Goal: Obtain resource: Download file/media

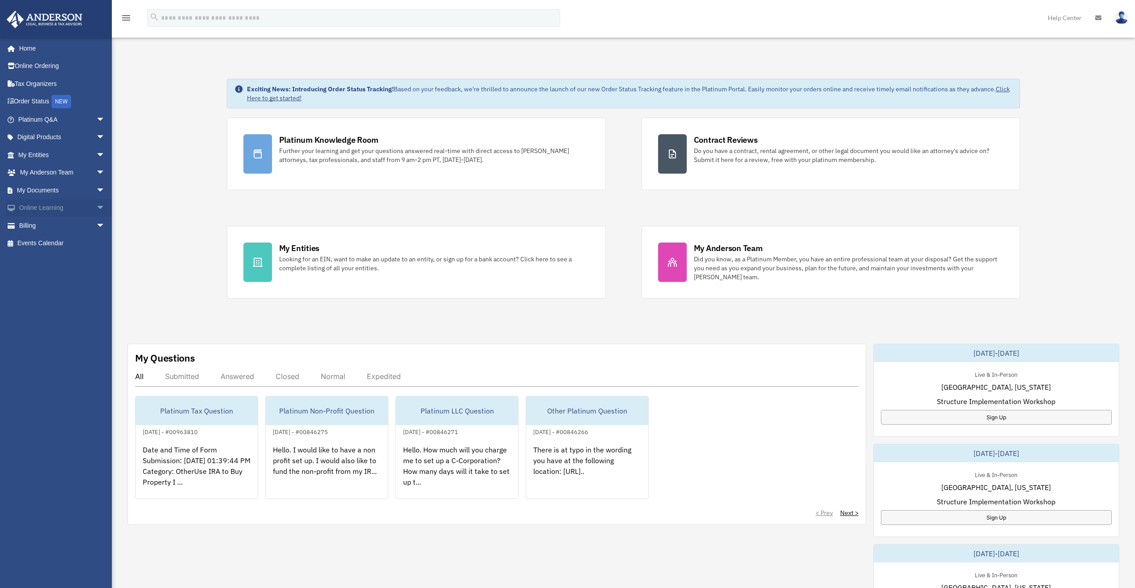
click at [98, 208] on span "arrow_drop_down" at bounding box center [105, 208] width 18 height 18
click at [96, 187] on span "arrow_drop_down" at bounding box center [105, 190] width 18 height 18
click at [38, 207] on link "Box" at bounding box center [66, 208] width 106 height 18
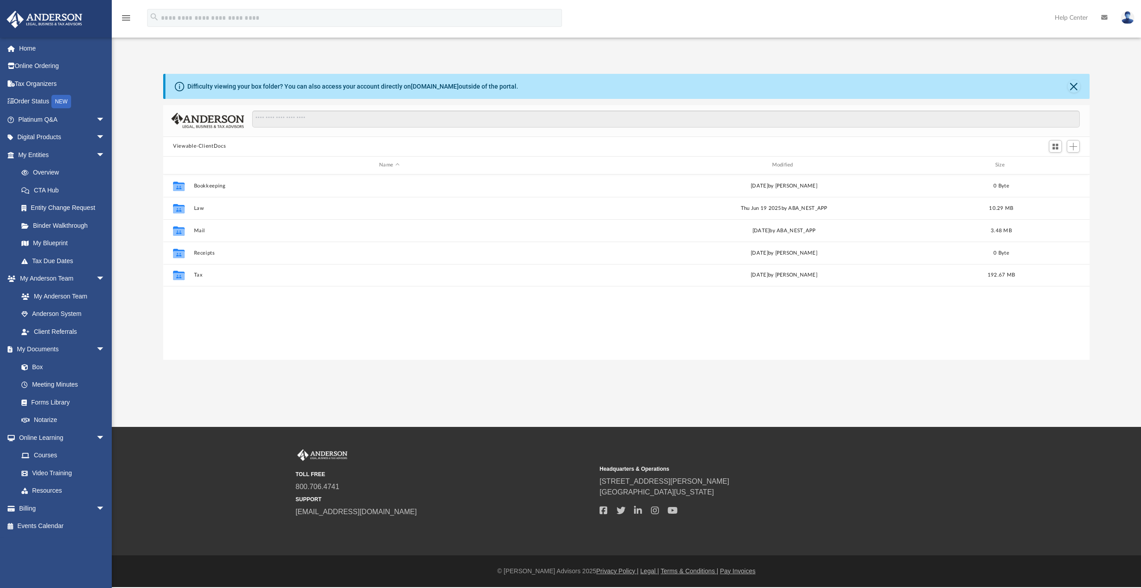
scroll to position [197, 920]
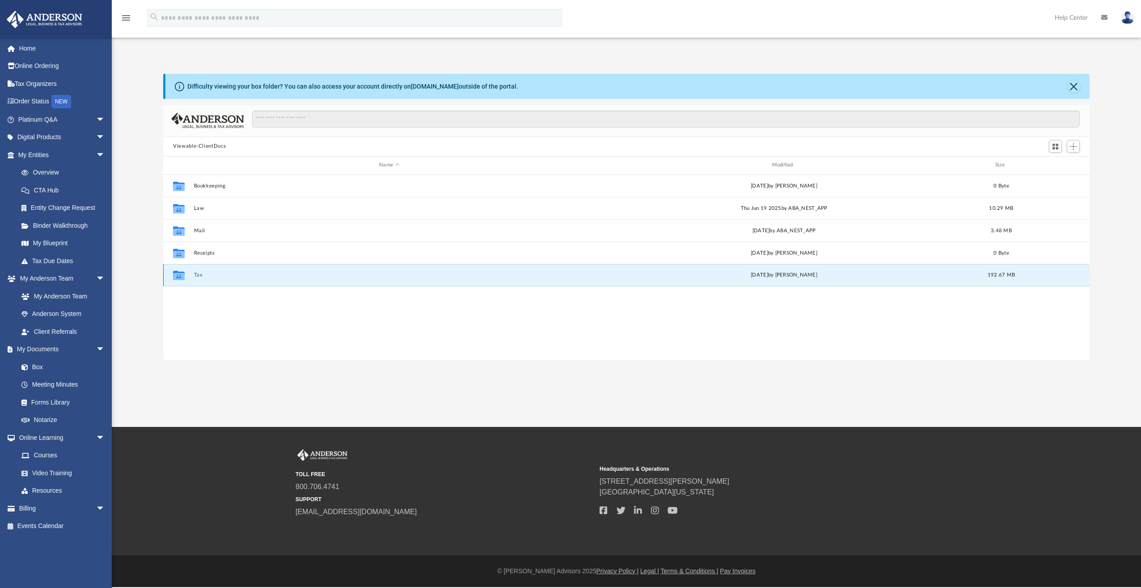
click at [198, 275] on button "Tax" at bounding box center [389, 275] width 391 height 6
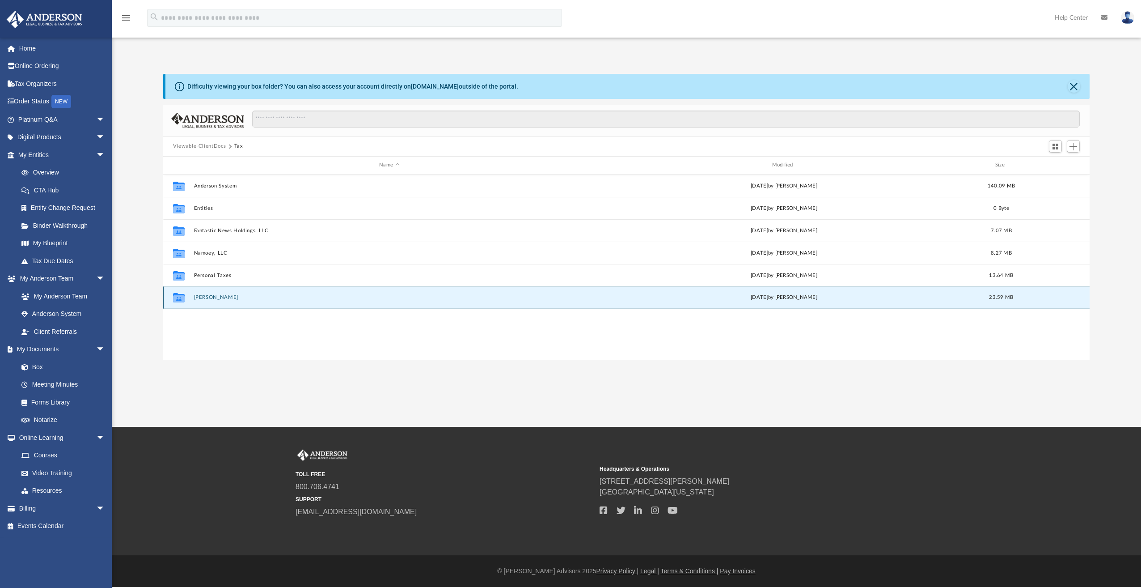
click at [238, 296] on button "[PERSON_NAME]" at bounding box center [389, 297] width 391 height 6
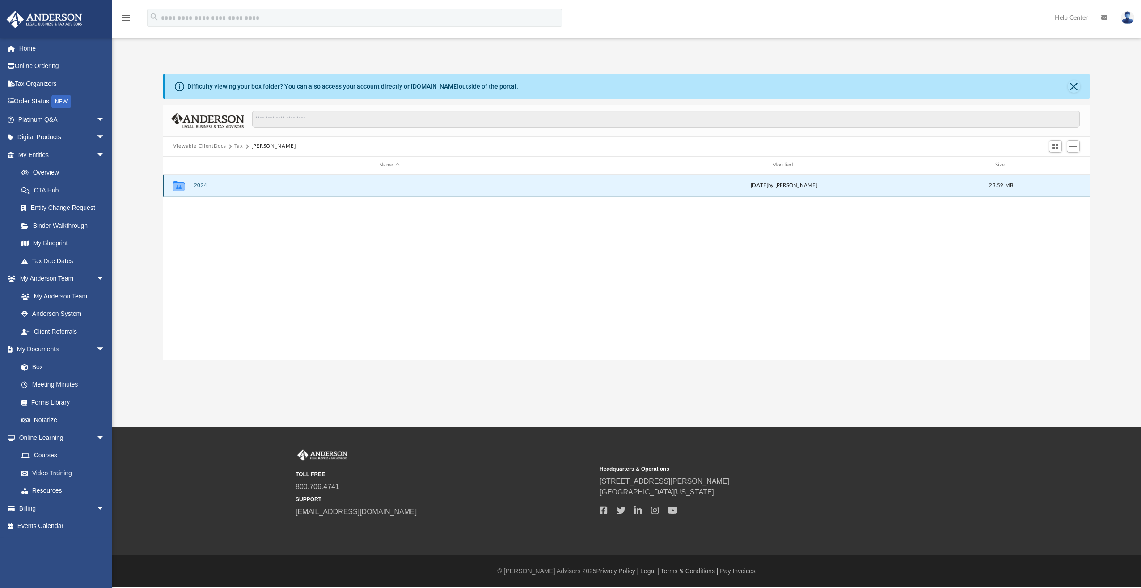
click at [201, 185] on button "2024" at bounding box center [389, 185] width 391 height 6
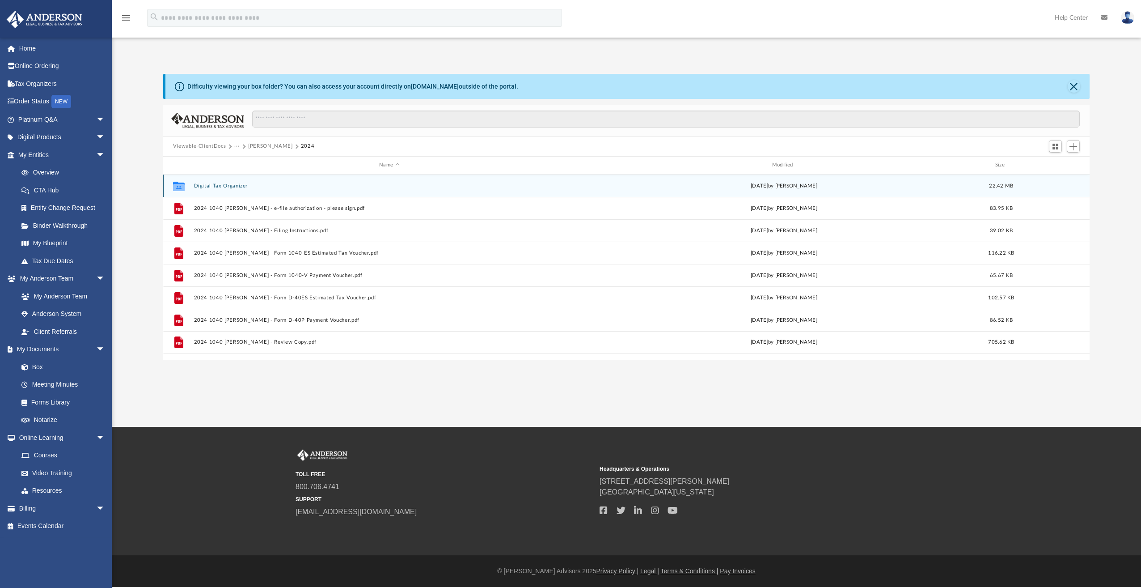
click at [206, 183] on button "Digital Tax Organizer" at bounding box center [389, 186] width 391 height 6
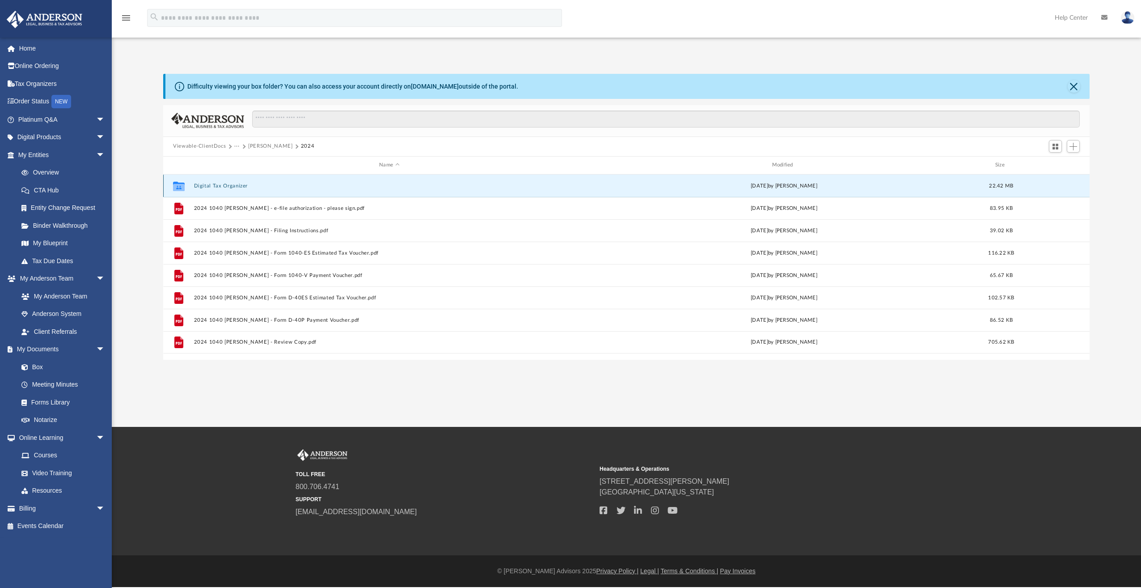
click at [206, 183] on button "Digital Tax Organizer" at bounding box center [389, 186] width 391 height 6
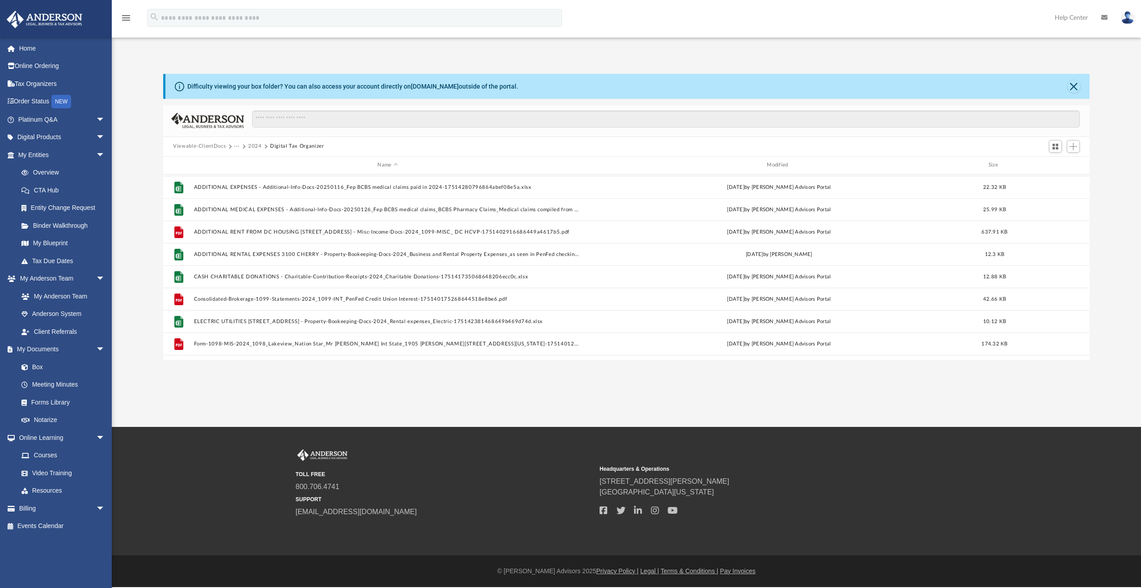
scroll to position [0, 0]
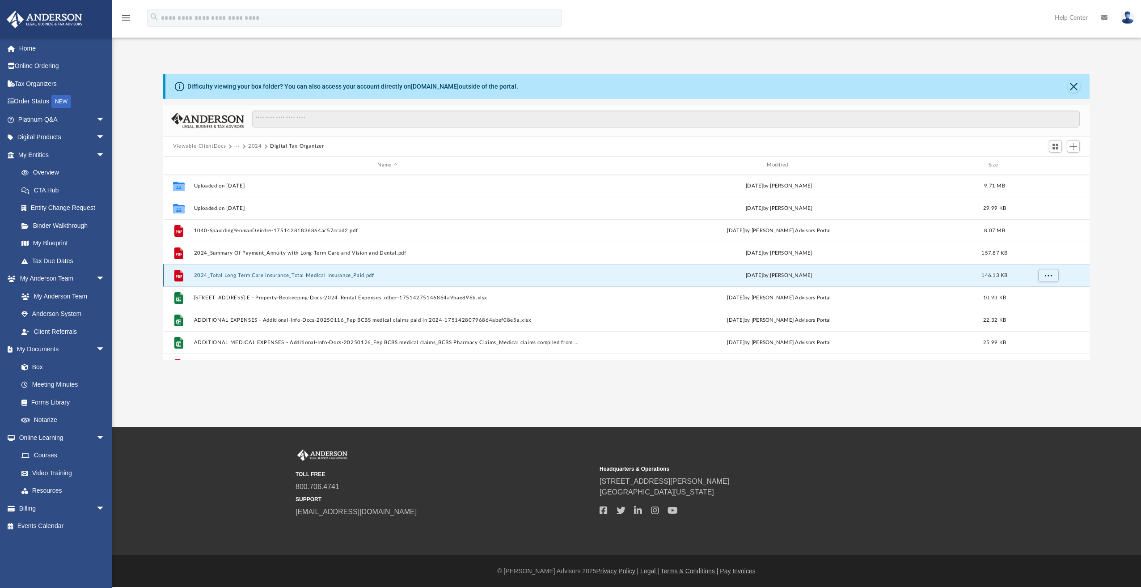
click at [299, 275] on button "2024_Total Long Term Care Insurance_Total Medical Insurance_Paid.pdf" at bounding box center [388, 275] width 388 height 6
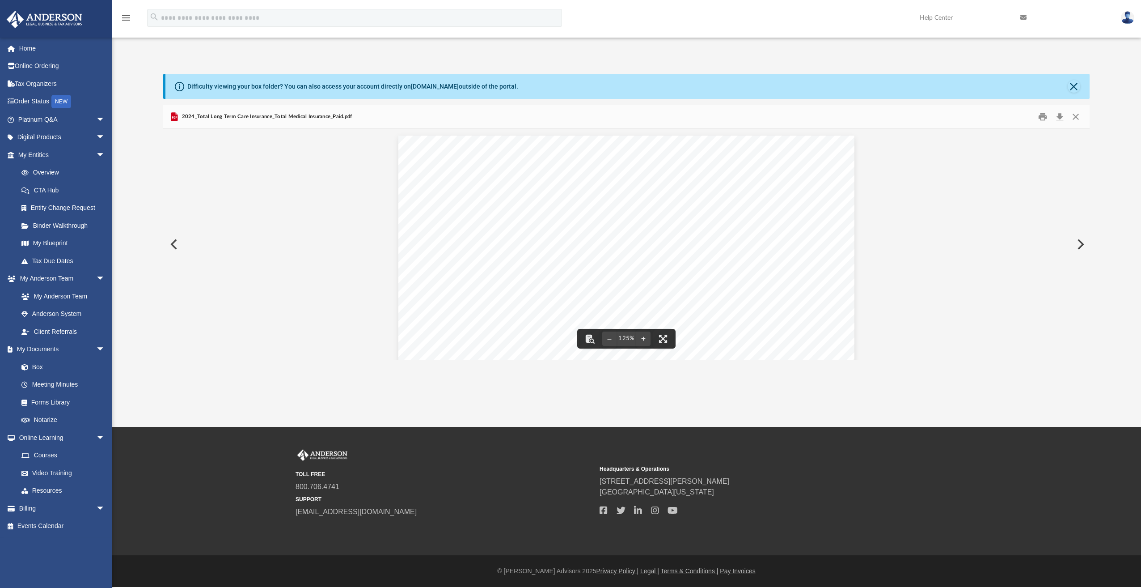
click at [169, 240] on button "Preview" at bounding box center [173, 244] width 20 height 25
click at [1075, 121] on button "Close" at bounding box center [1076, 117] width 16 height 14
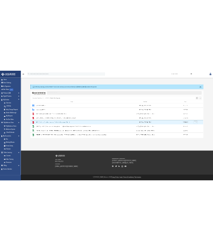
scroll to position [197, 920]
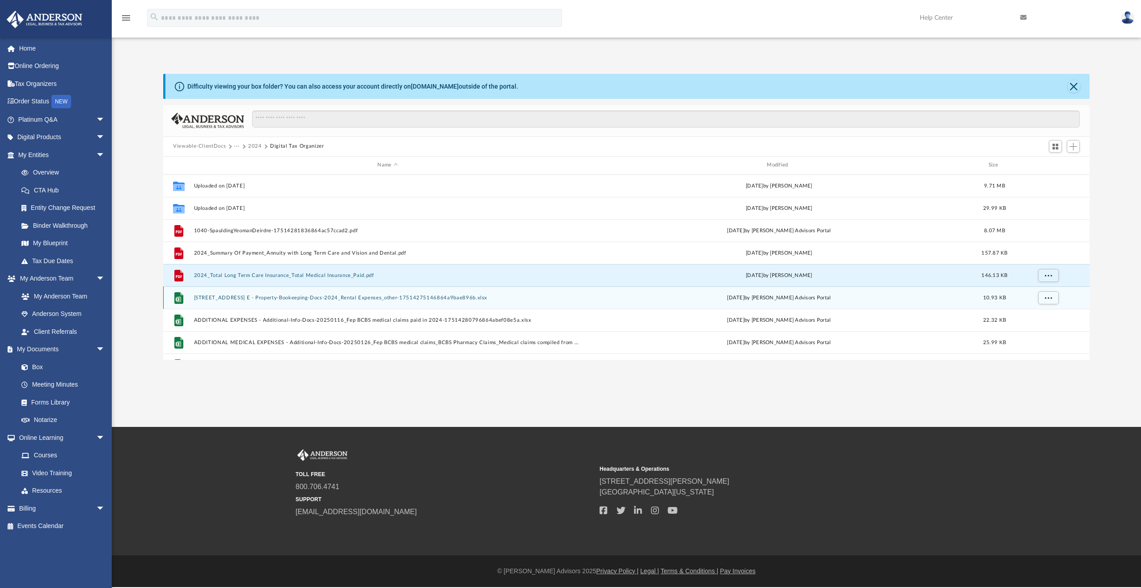
click at [298, 296] on button "[STREET_ADDRESS] E - Property-Bookeeping-Docs-2024_Rental Expenses_other-175142…" at bounding box center [388, 298] width 388 height 6
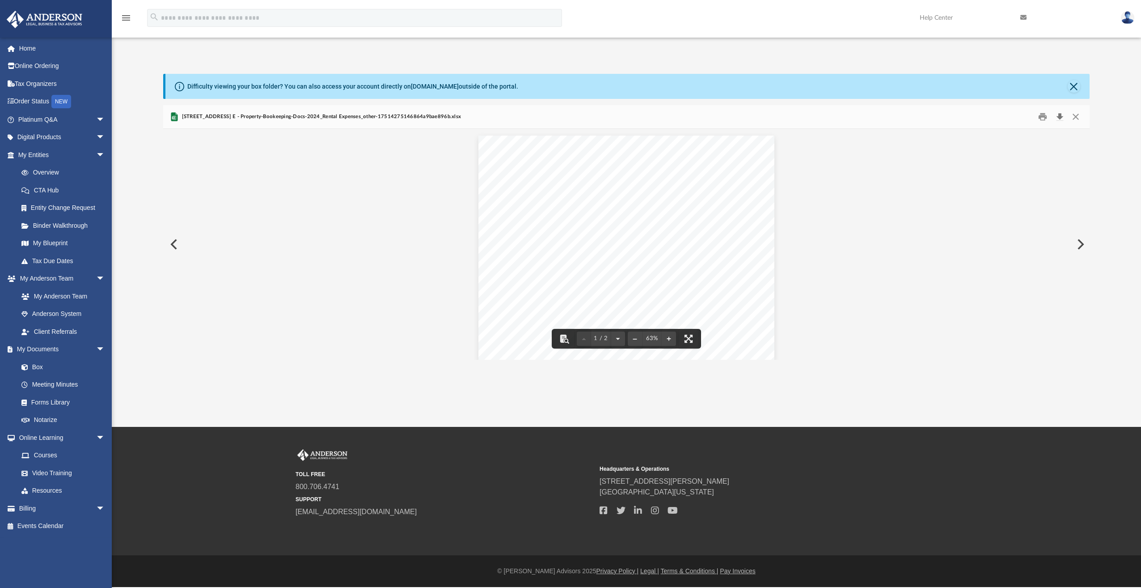
click at [1062, 117] on button "Download" at bounding box center [1060, 117] width 16 height 14
click at [1077, 117] on button "Close" at bounding box center [1076, 117] width 16 height 14
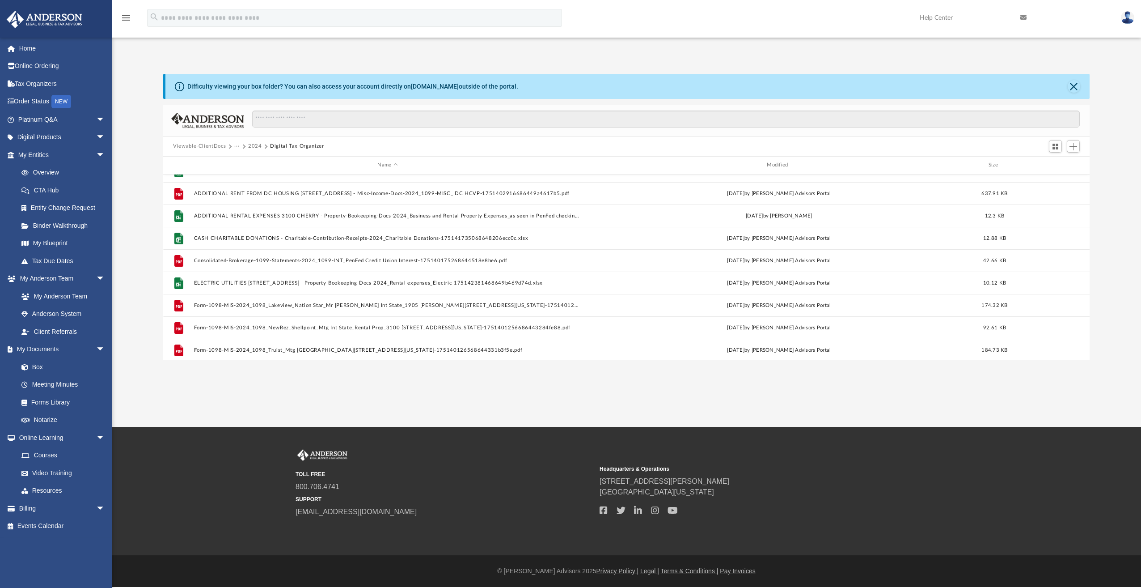
scroll to position [173, 0]
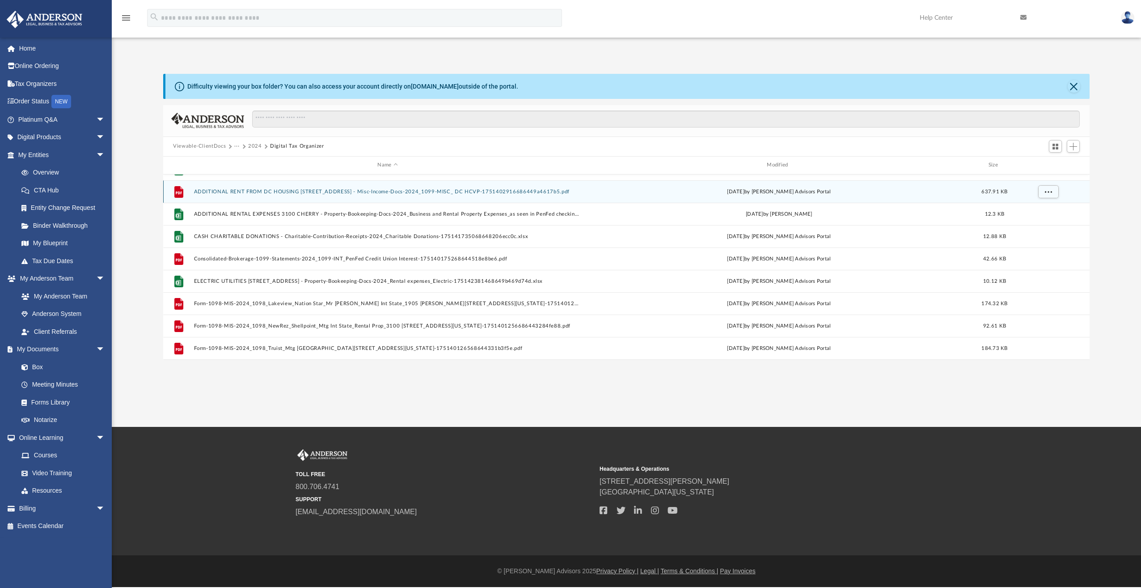
click at [206, 194] on button "ADDITIONAL RENT FROM DC HOUSING [STREET_ADDRESS] - Misc-Income-Docs-2024_1099-M…" at bounding box center [388, 192] width 388 height 6
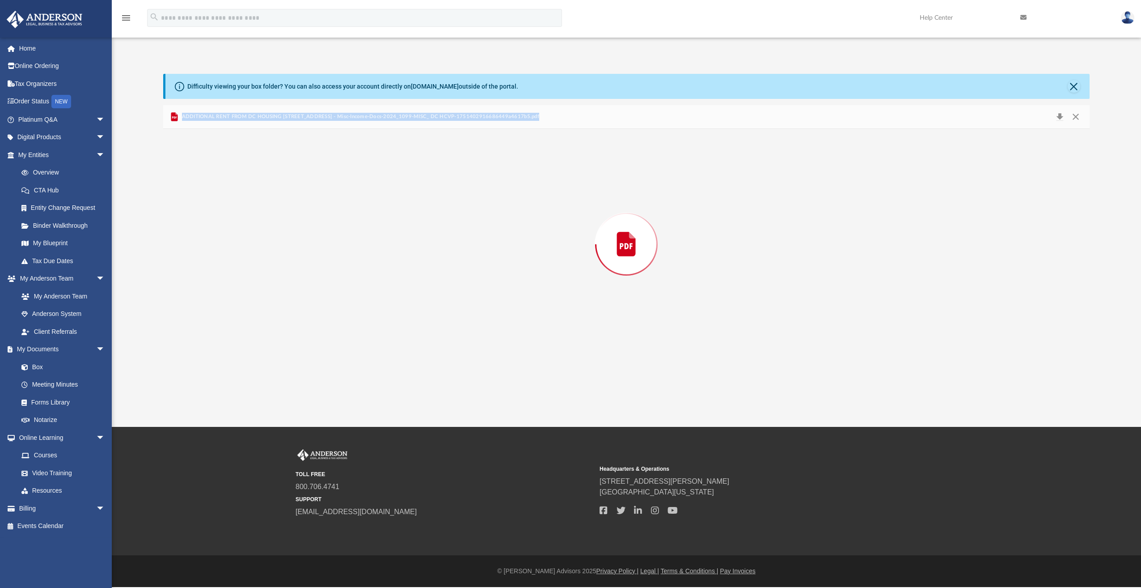
click at [206, 194] on div "Preview" at bounding box center [626, 244] width 927 height 231
click at [1075, 118] on button "Close" at bounding box center [1076, 117] width 16 height 14
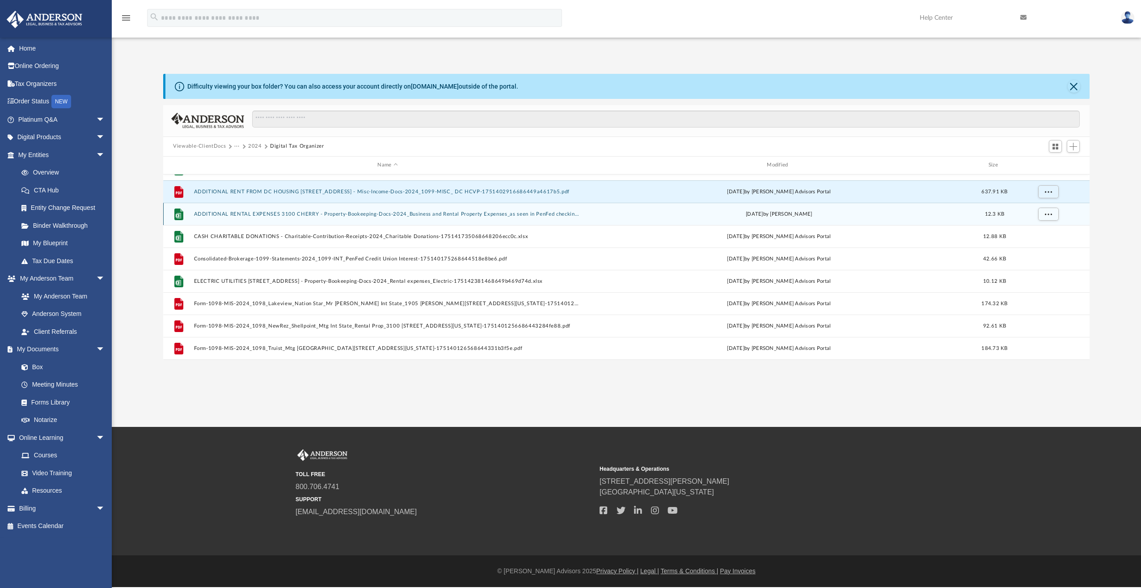
click at [210, 215] on button "ADDITIONAL RENTAL EXPENSES 3100 CHERRY - Property-Bookeeping-Docs-2024_Business…" at bounding box center [388, 214] width 388 height 6
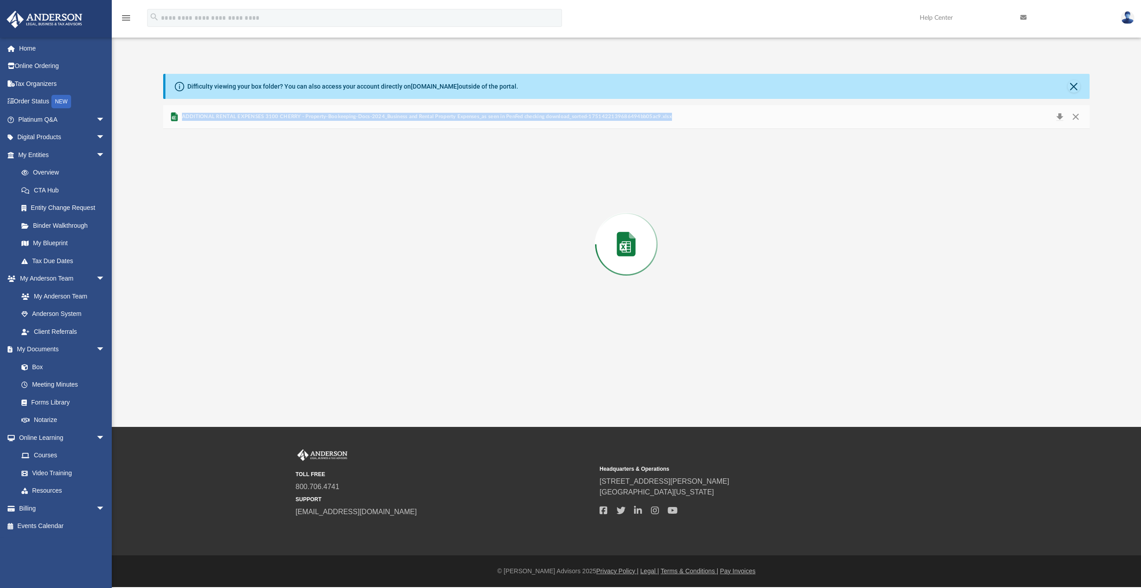
click at [210, 215] on div "Preview" at bounding box center [626, 244] width 927 height 231
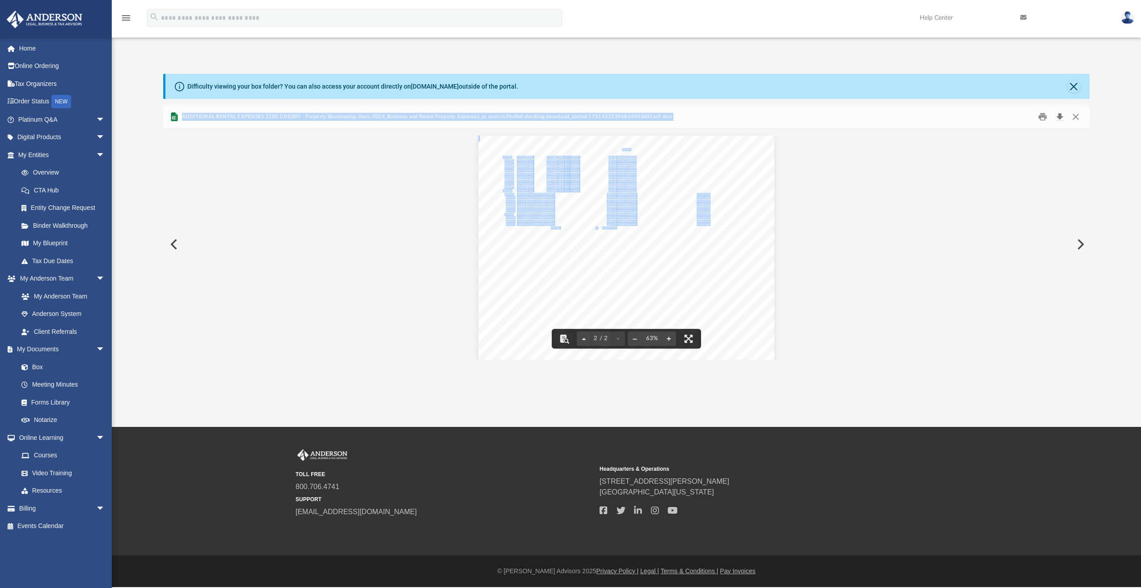
click at [1058, 119] on button "Download" at bounding box center [1060, 117] width 16 height 14
click at [1002, 516] on div "TOLL FREE 800.706.4741 SUPPORT [EMAIL_ADDRESS][DOMAIN_NAME] Headquarters & Oper…" at bounding box center [627, 491] width 1030 height 84
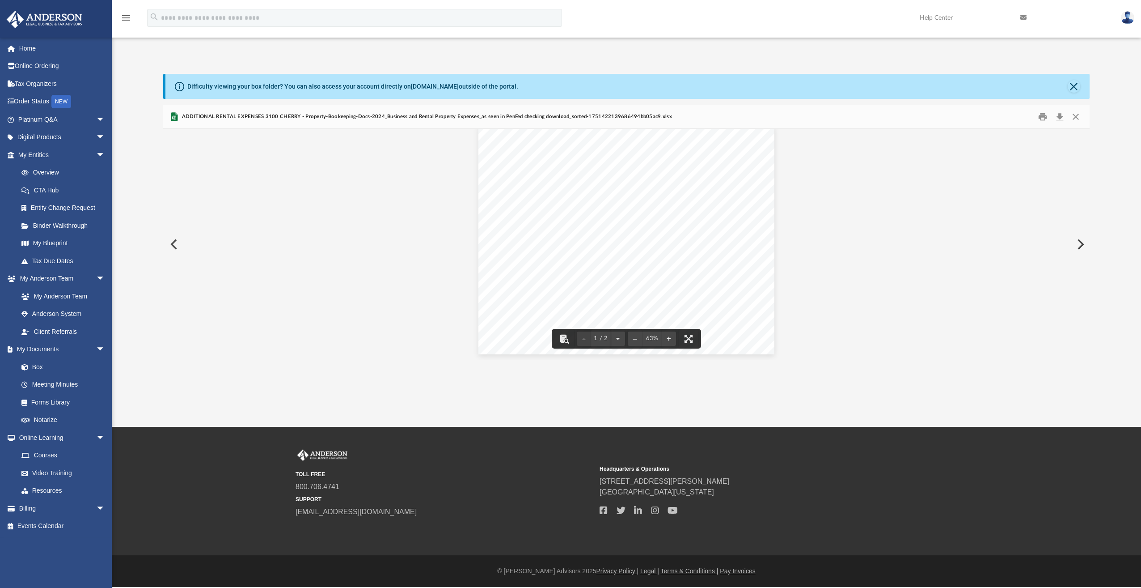
scroll to position [0, 0]
click at [1077, 118] on button "Close" at bounding box center [1076, 117] width 16 height 14
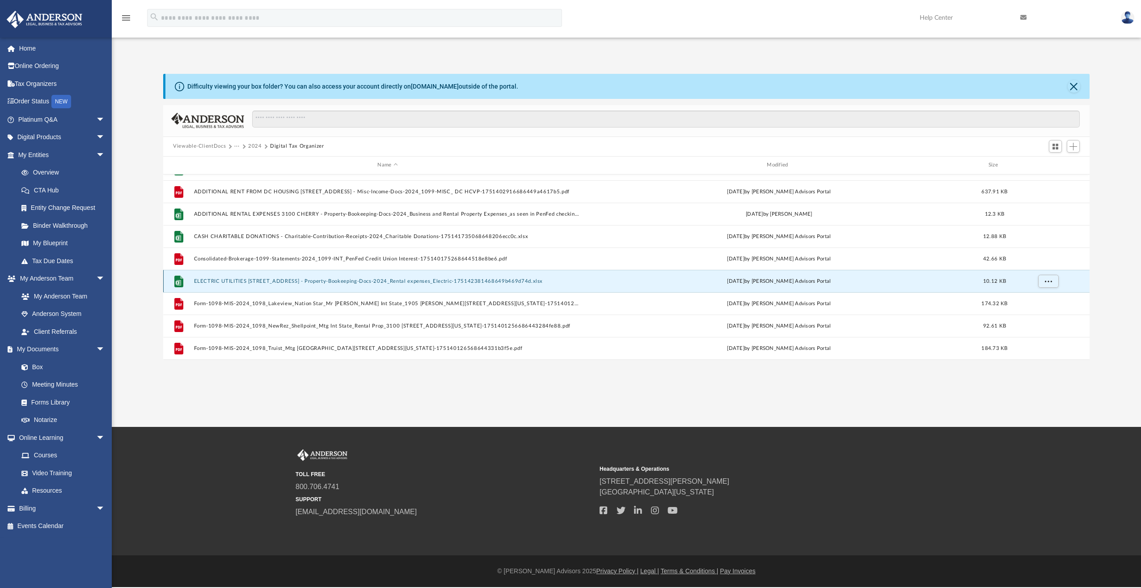
click at [291, 281] on button "ELECTRIC UTILITIES [STREET_ADDRESS] - Property-Bookeeping-Docs-2024_Rental expe…" at bounding box center [388, 281] width 388 height 6
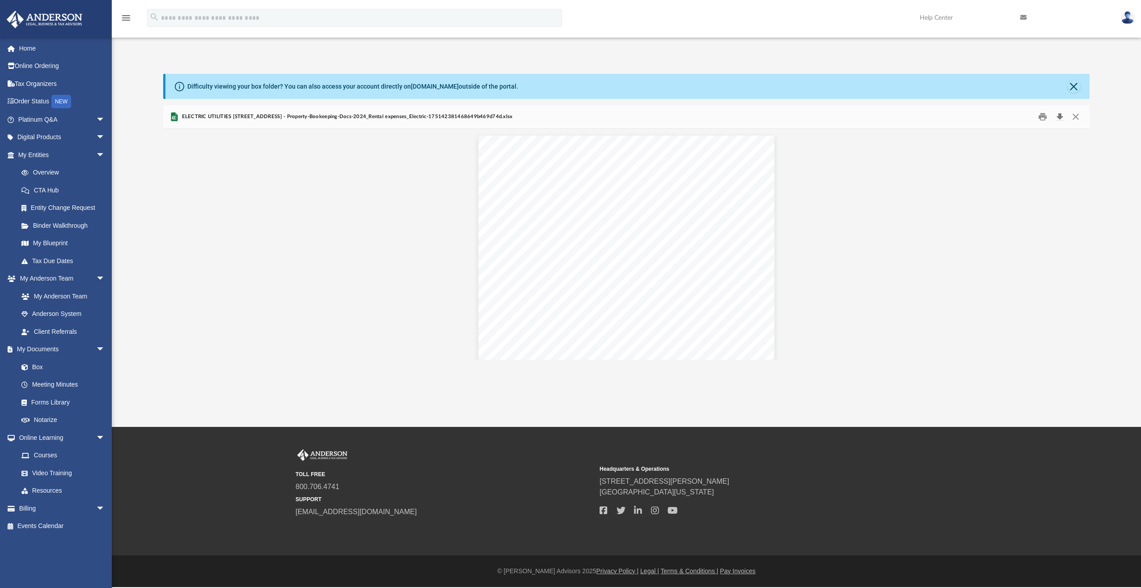
click at [1057, 118] on button "Download" at bounding box center [1060, 117] width 16 height 14
click at [953, 291] on div "Sheet1 Rental Expenses - Download from PEPCO - Electric Date Amount [DATE] $344…" at bounding box center [626, 250] width 927 height 242
click at [1074, 116] on button "Close" at bounding box center [1076, 117] width 16 height 14
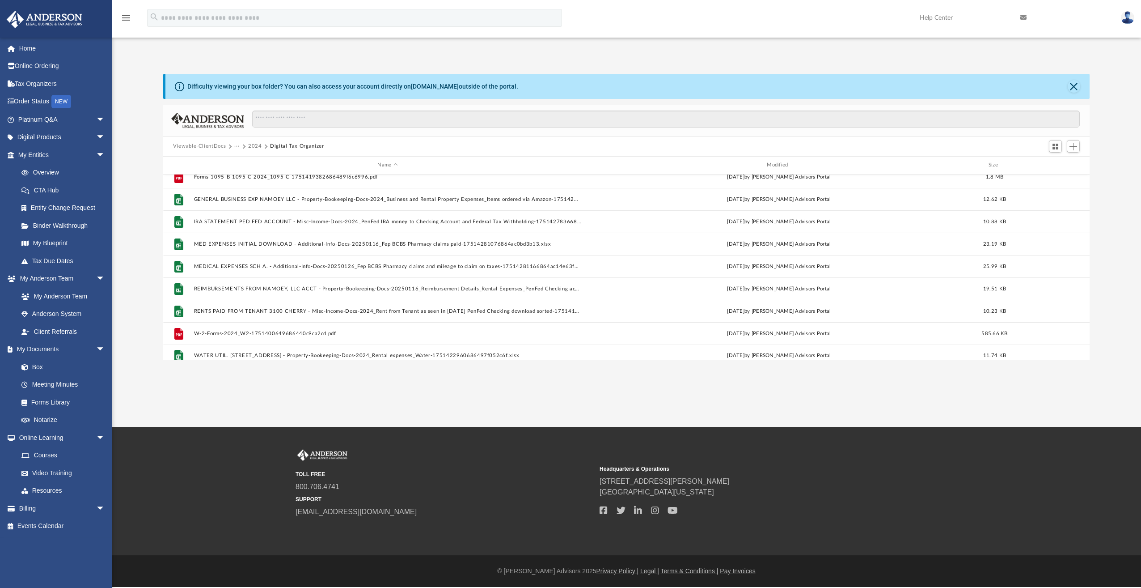
scroll to position [396, 0]
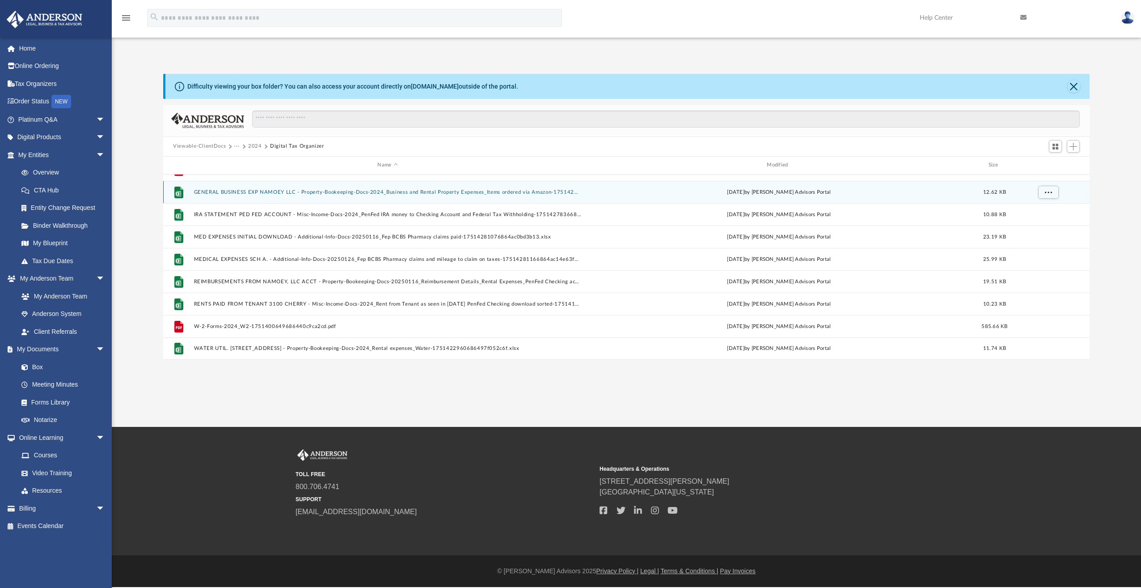
click at [323, 192] on button "GENERAL BUSINESS EXP NAMOEY LLC - Property-Bookeeping-Docs-2024_Business and Re…" at bounding box center [388, 192] width 388 height 6
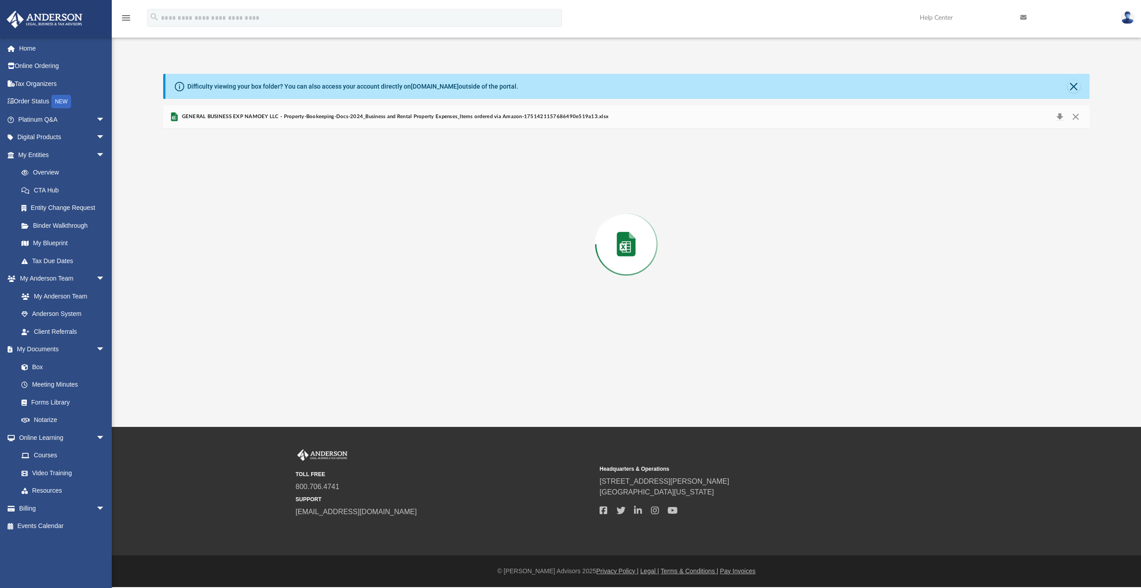
click at [323, 192] on div "Preview" at bounding box center [626, 244] width 927 height 231
drag, startPoint x: 1060, startPoint y: 115, endPoint x: 1055, endPoint y: 119, distance: 6.2
click at [1059, 116] on button "Download" at bounding box center [1060, 117] width 16 height 14
click at [1077, 118] on button "Close" at bounding box center [1076, 117] width 16 height 14
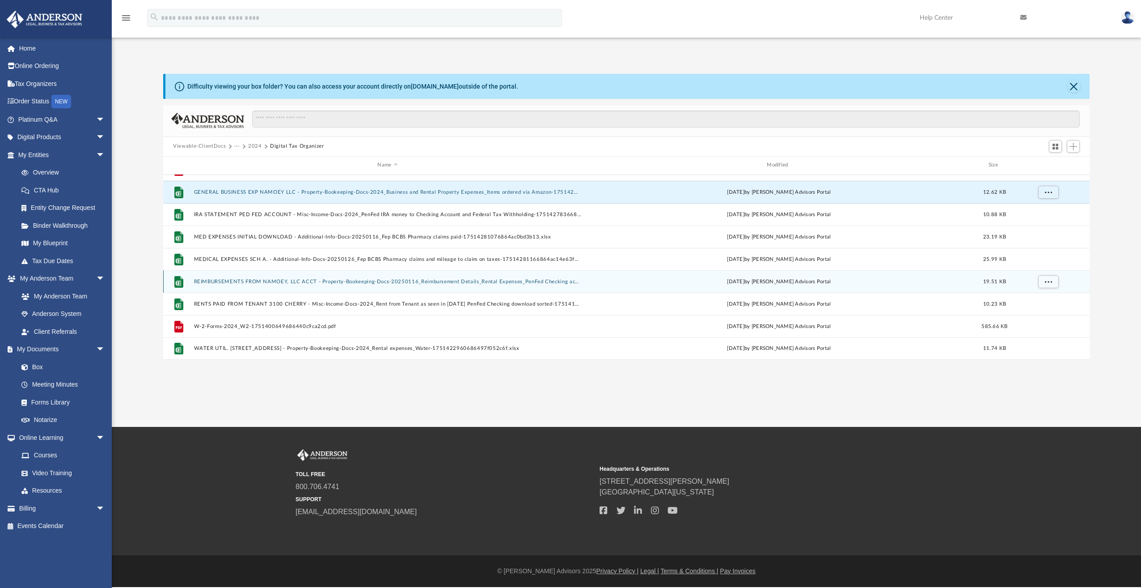
click at [233, 287] on div "File REIMBURSEMENTS FROM NAMOEY, LLC ACCT - Property-Bookeeping-Docs-20250116_R…" at bounding box center [626, 281] width 927 height 22
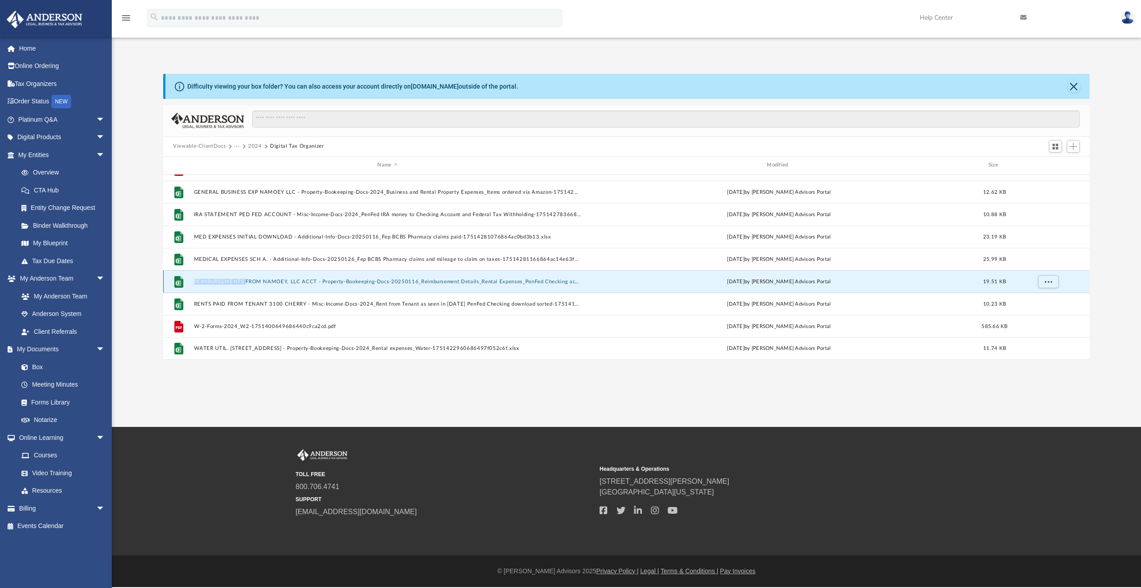
click at [233, 287] on div "File REIMBURSEMENTS FROM NAMOEY, LLC ACCT - Property-Bookeeping-Docs-20250116_R…" at bounding box center [626, 281] width 927 height 22
drag, startPoint x: 233, startPoint y: 287, endPoint x: 179, endPoint y: 283, distance: 54.3
click at [179, 283] on icon "grid" at bounding box center [178, 282] width 5 height 5
click at [409, 280] on button "REIMBURSEMENTS FROM NAMOEY, LLC ACCT - Property-Bookeeping-Docs-20250116_Reimbu…" at bounding box center [388, 282] width 388 height 6
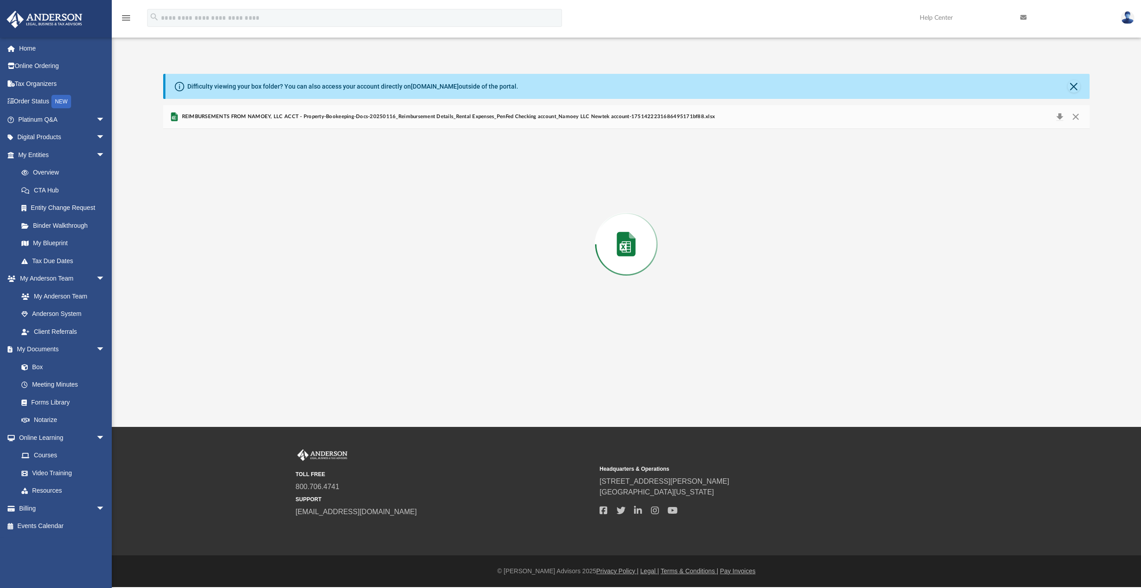
click at [409, 280] on div "Preview" at bounding box center [626, 244] width 927 height 231
click at [1060, 116] on button "Download" at bounding box center [1060, 117] width 16 height 14
click at [1075, 119] on button "Close" at bounding box center [1076, 117] width 16 height 14
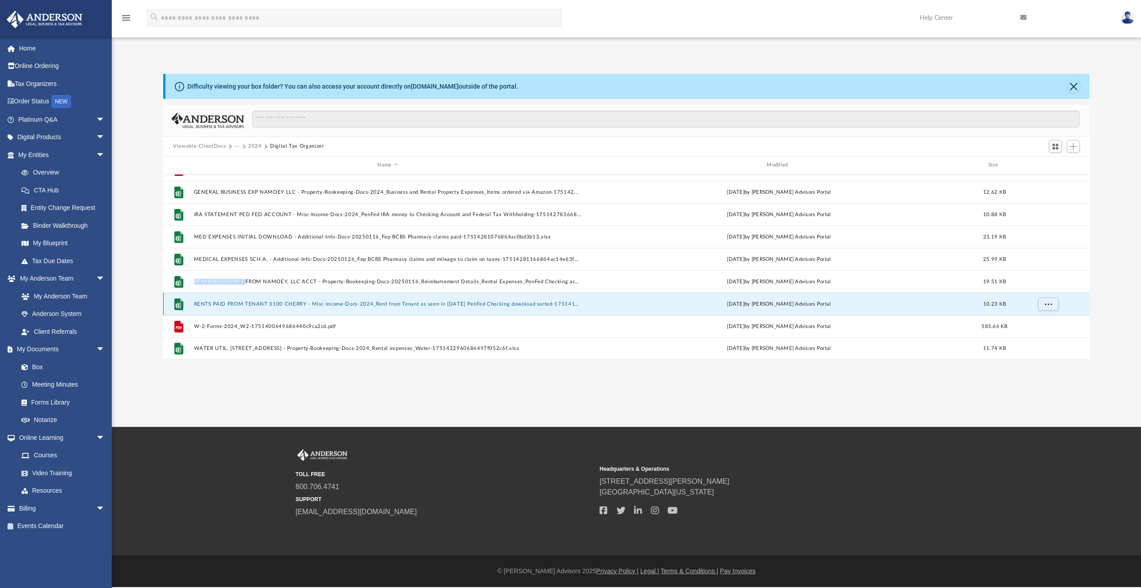
click at [227, 306] on button "RENTS PAID FROM TENANT 3100 CHERRY - Misc-Income-Docs-2024_Rent from Tenant as …" at bounding box center [388, 304] width 388 height 6
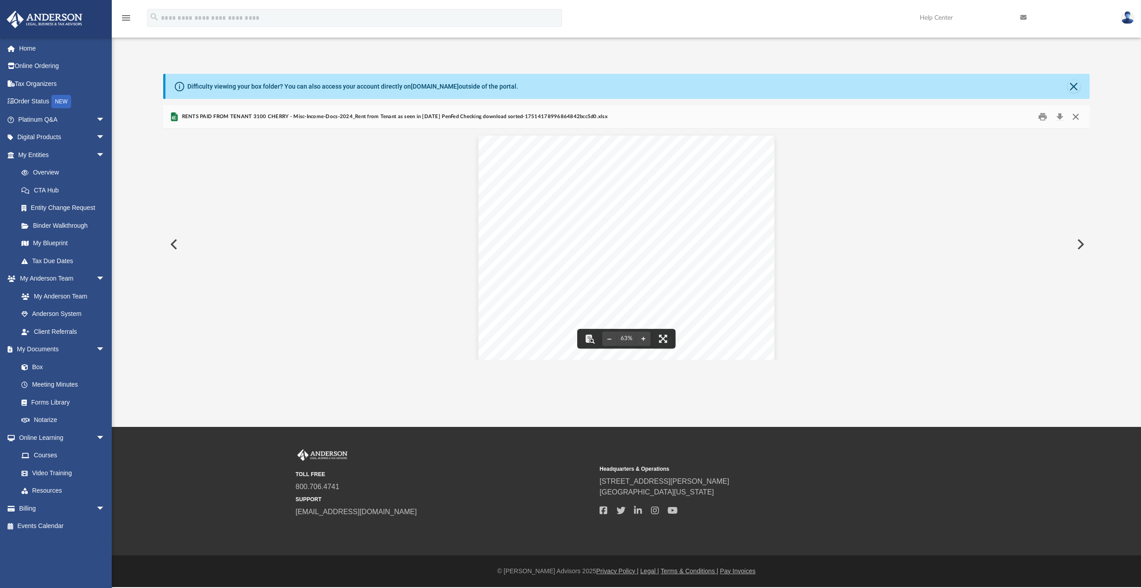
click at [1073, 117] on button "Close" at bounding box center [1076, 117] width 16 height 14
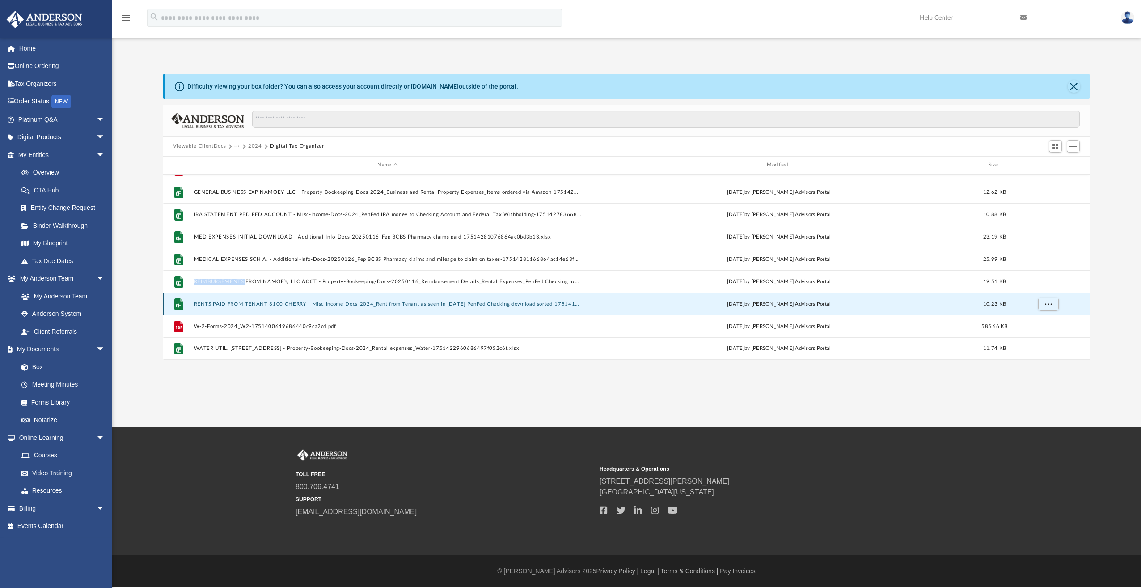
click at [229, 305] on button "RENTS PAID FROM TENANT 3100 CHERRY - Misc-Income-Docs-2024_Rent from Tenant as …" at bounding box center [388, 304] width 388 height 6
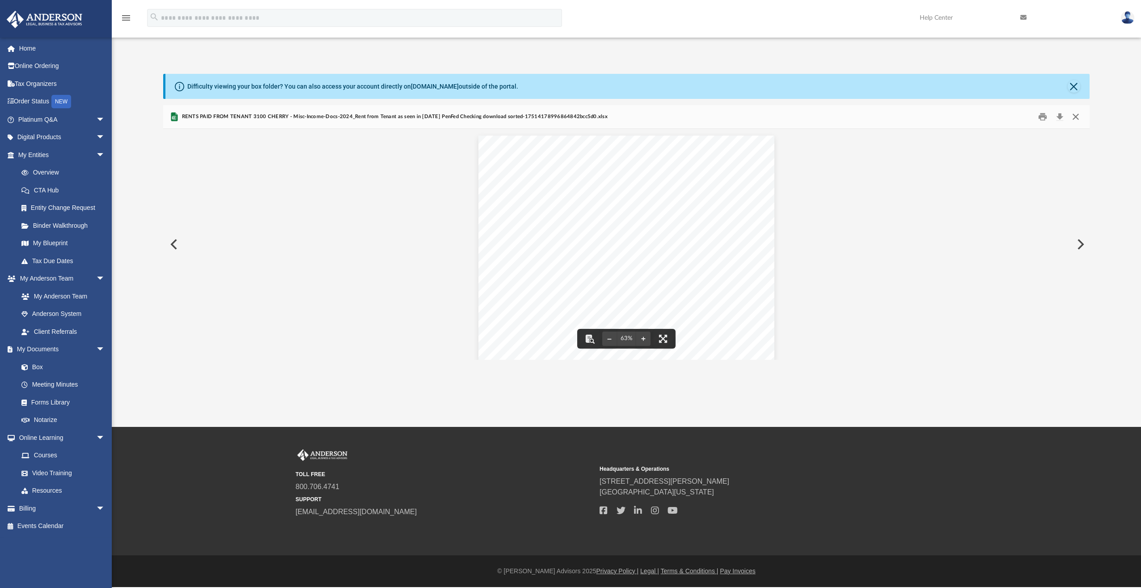
click at [1076, 117] on button "Close" at bounding box center [1076, 117] width 16 height 14
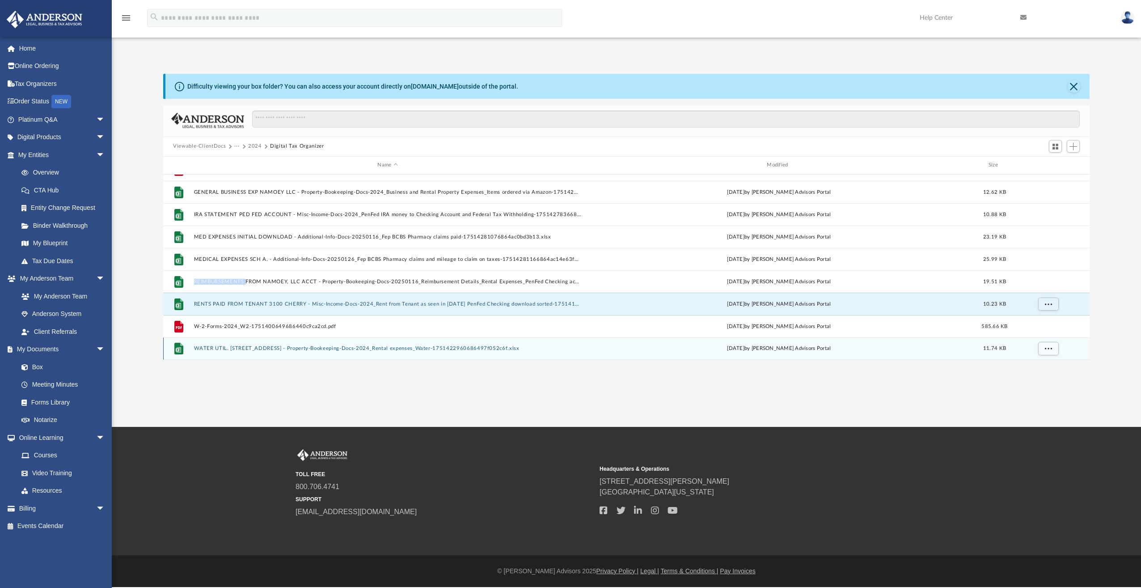
click at [220, 348] on button "WATER UTIL. [STREET_ADDRESS] - Property-Bookeeping-Docs-2024_Rental expenses_Wa…" at bounding box center [388, 348] width 388 height 6
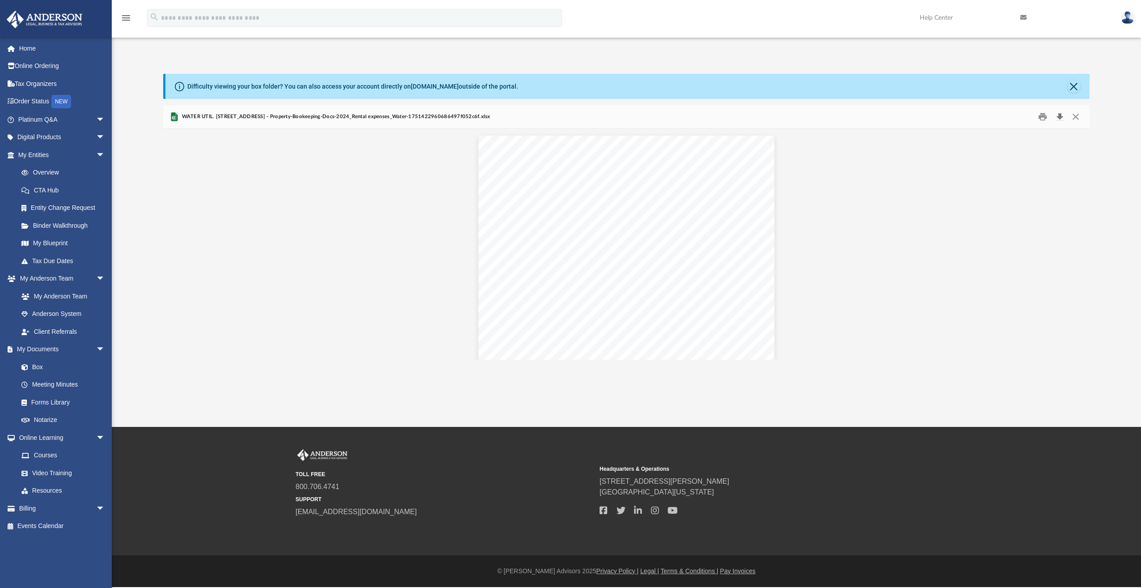
click at [1062, 117] on button "Download" at bounding box center [1060, 117] width 16 height 14
click at [1078, 115] on button "Close" at bounding box center [1076, 117] width 16 height 14
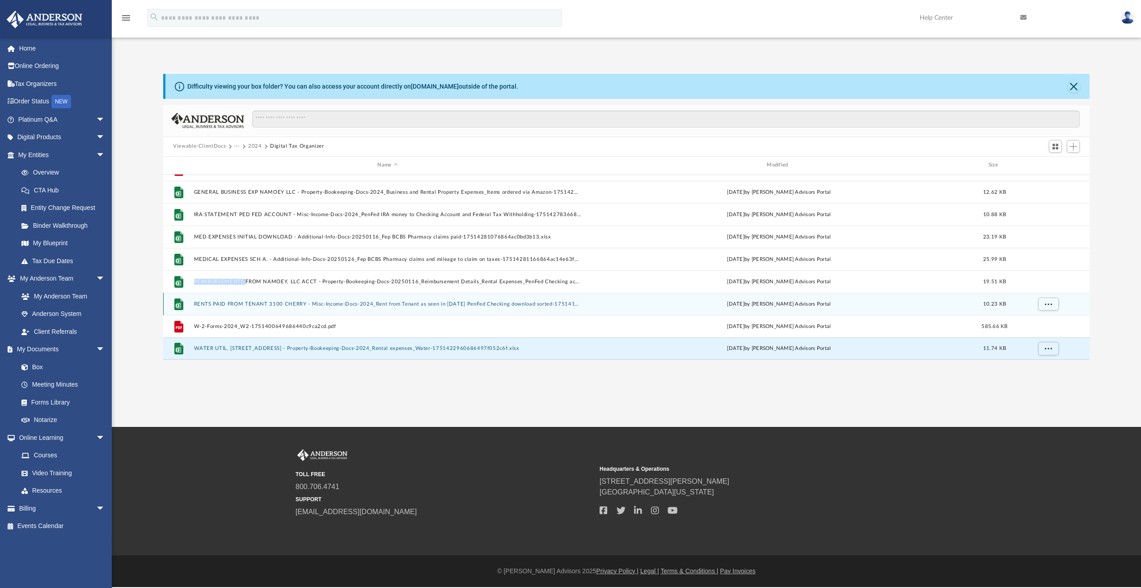
click at [339, 303] on button "RENTS PAID FROM TENANT 3100 CHERRY - Misc-Income-Docs-2024_Rent from Tenant as …" at bounding box center [388, 304] width 388 height 6
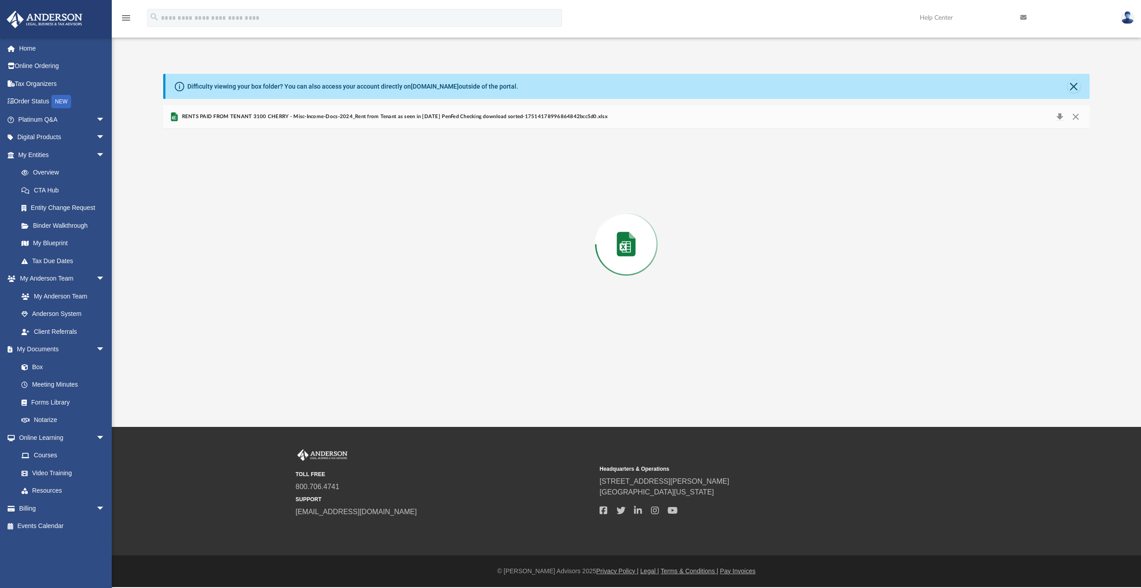
click at [339, 129] on div "Document Viewer" at bounding box center [626, 129] width 927 height 0
click at [1078, 119] on button "Close" at bounding box center [1076, 117] width 16 height 14
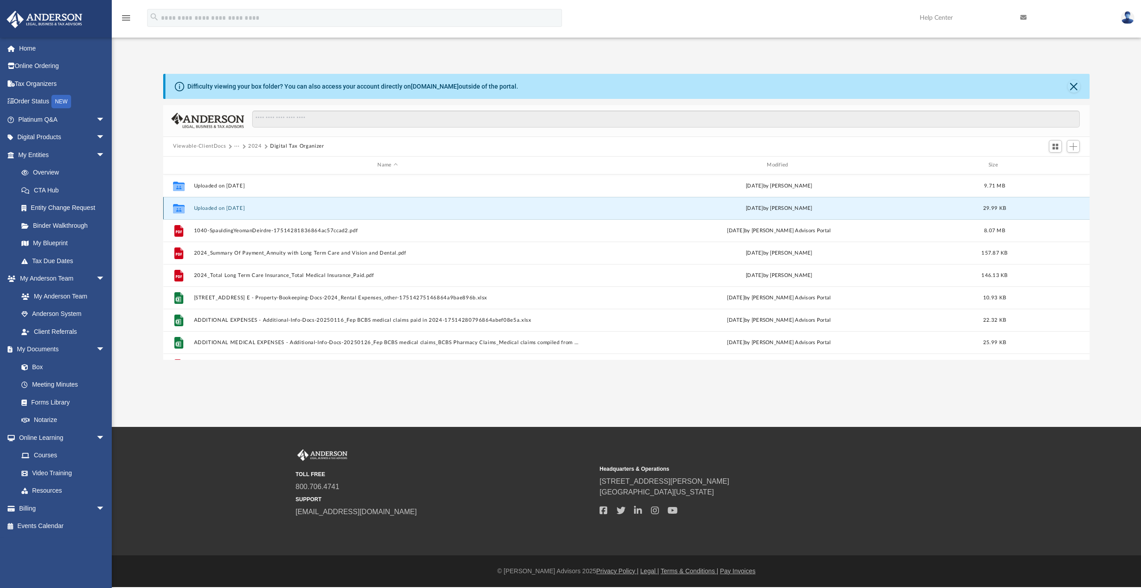
click at [206, 206] on button "Uploaded on [DATE]" at bounding box center [388, 208] width 388 height 6
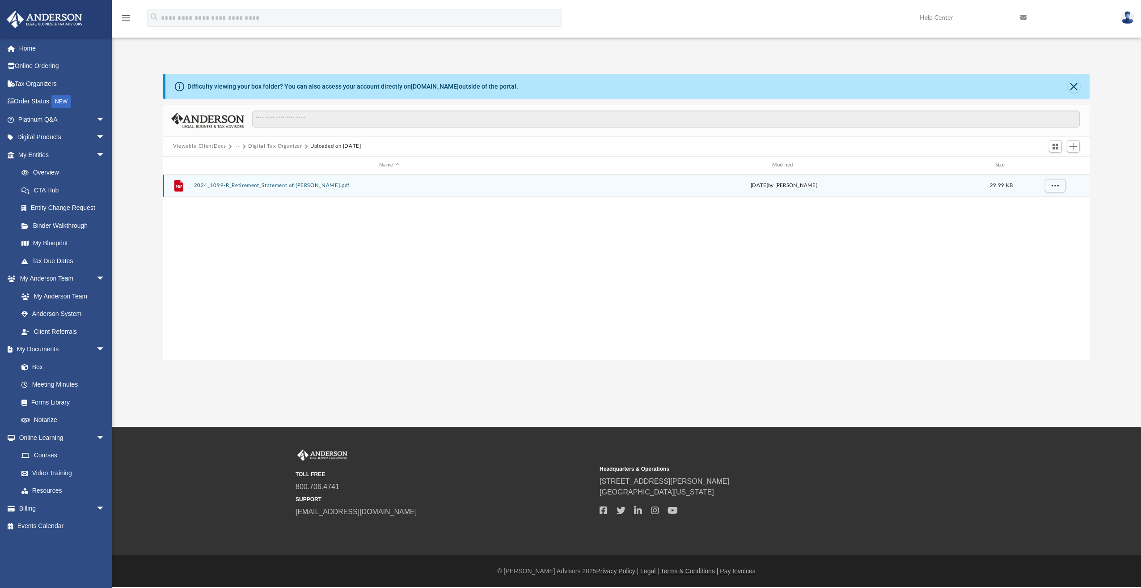
scroll to position [197, 920]
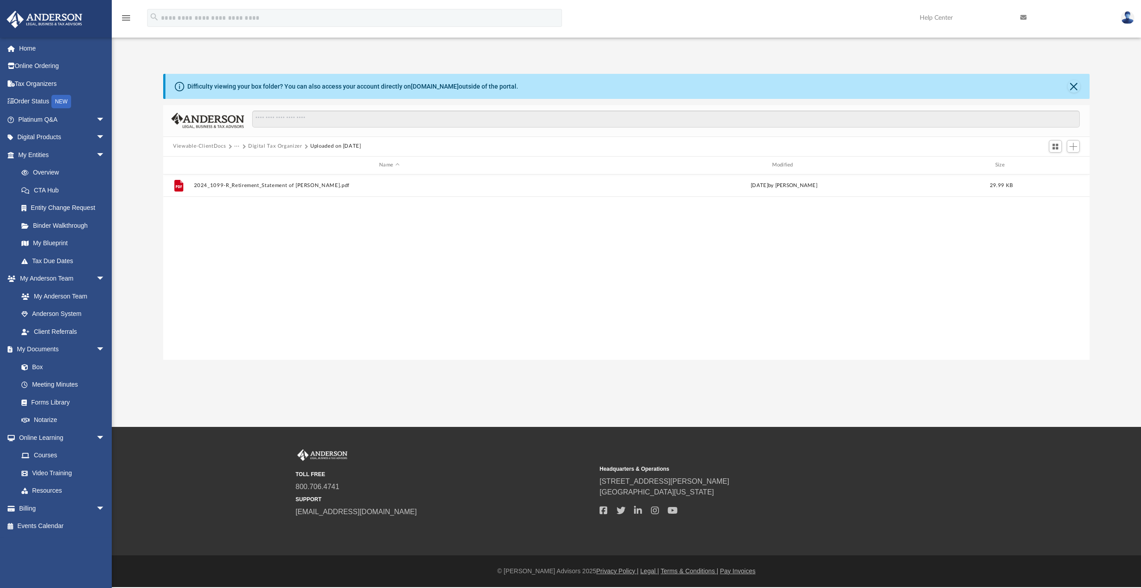
click at [280, 145] on button "Digital Tax Organizer" at bounding box center [275, 146] width 54 height 8
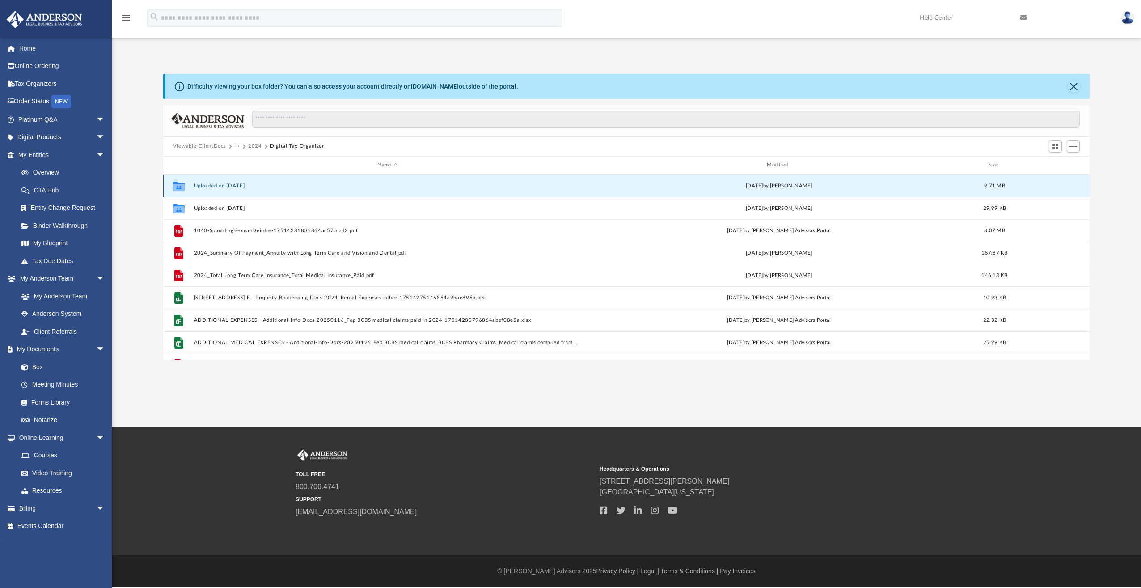
click at [246, 186] on button "Uploaded on [DATE]" at bounding box center [388, 186] width 388 height 6
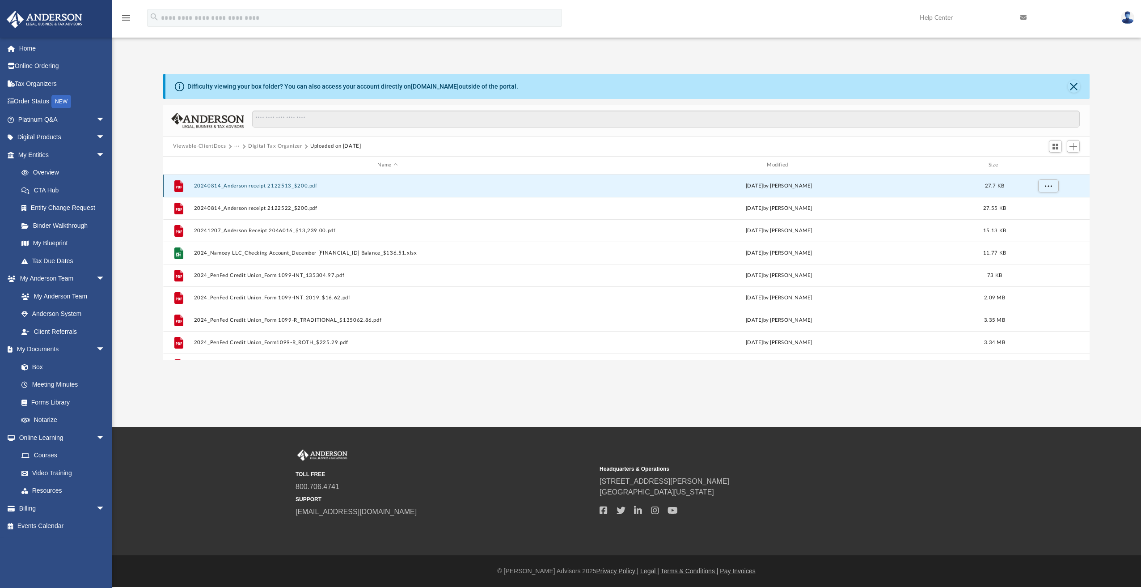
drag, startPoint x: 217, startPoint y: 186, endPoint x: 476, endPoint y: 183, distance: 259.0
click at [476, 183] on button "20240814_Anderson receipt 2122513_$200.pdf" at bounding box center [388, 186] width 388 height 6
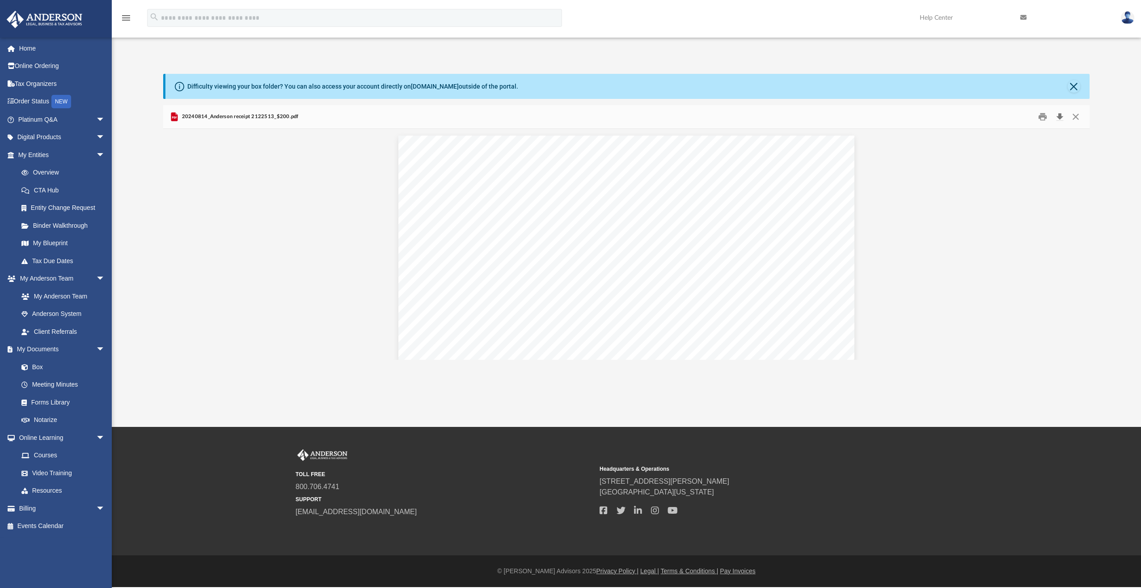
click at [1059, 117] on button "Download" at bounding box center [1060, 117] width 16 height 14
click at [1078, 114] on button "Close" at bounding box center [1076, 117] width 16 height 14
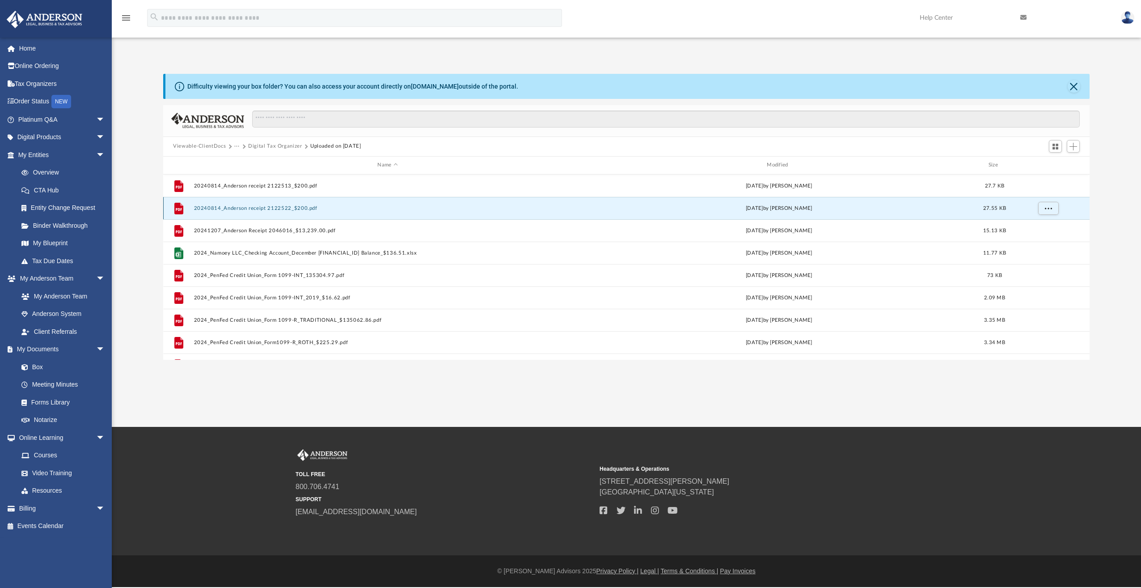
click at [258, 208] on button "20240814_Anderson receipt 2122522_$200.pdf" at bounding box center [388, 208] width 388 height 6
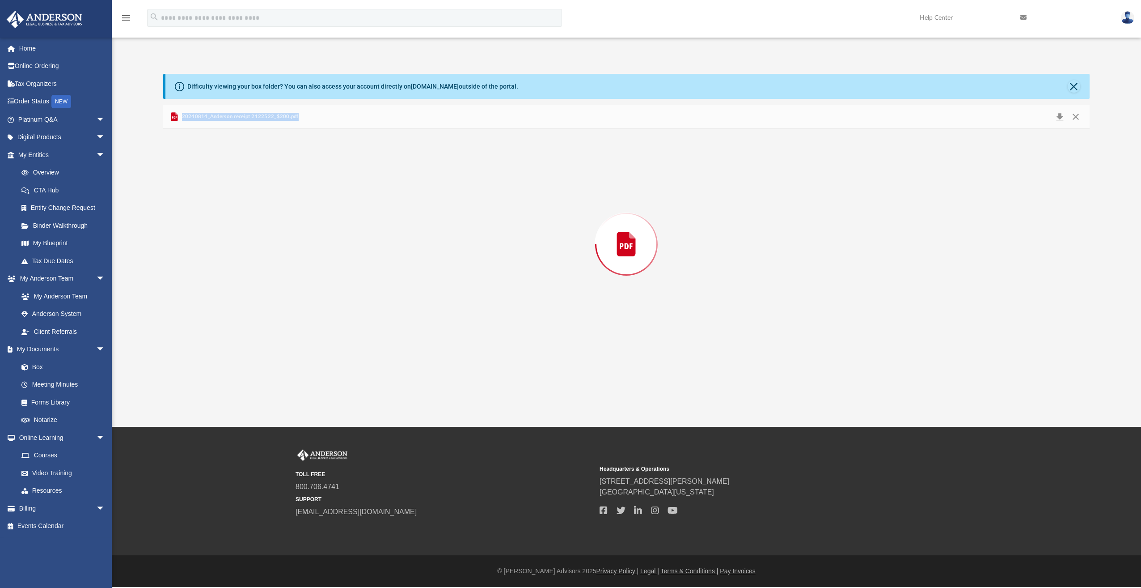
click at [258, 208] on div "Preview" at bounding box center [626, 244] width 927 height 231
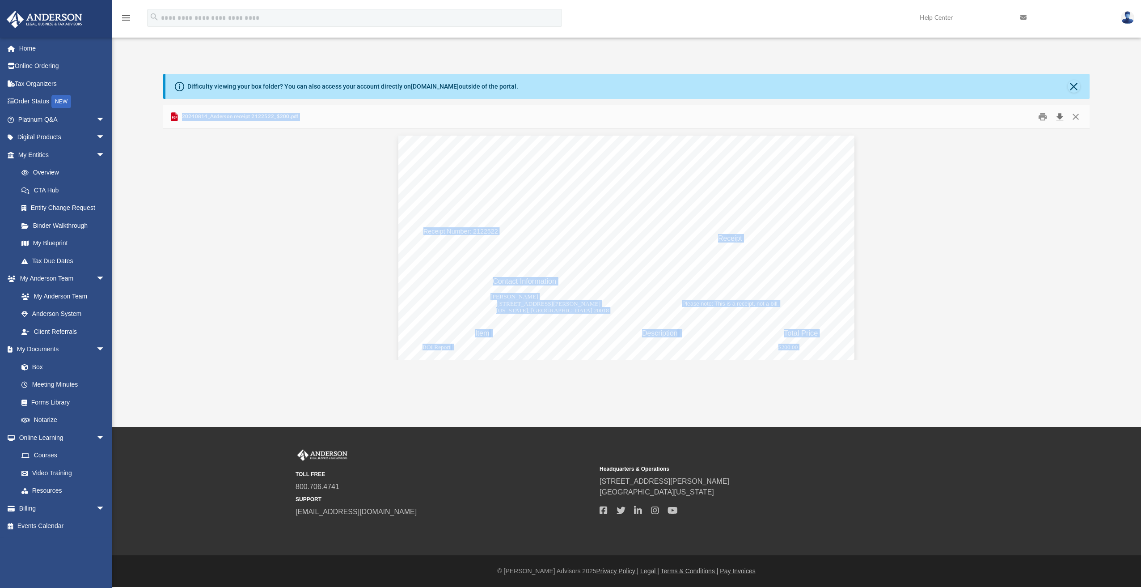
click at [1059, 116] on button "Download" at bounding box center [1060, 117] width 16 height 14
click at [1074, 117] on button "Close" at bounding box center [1076, 117] width 16 height 14
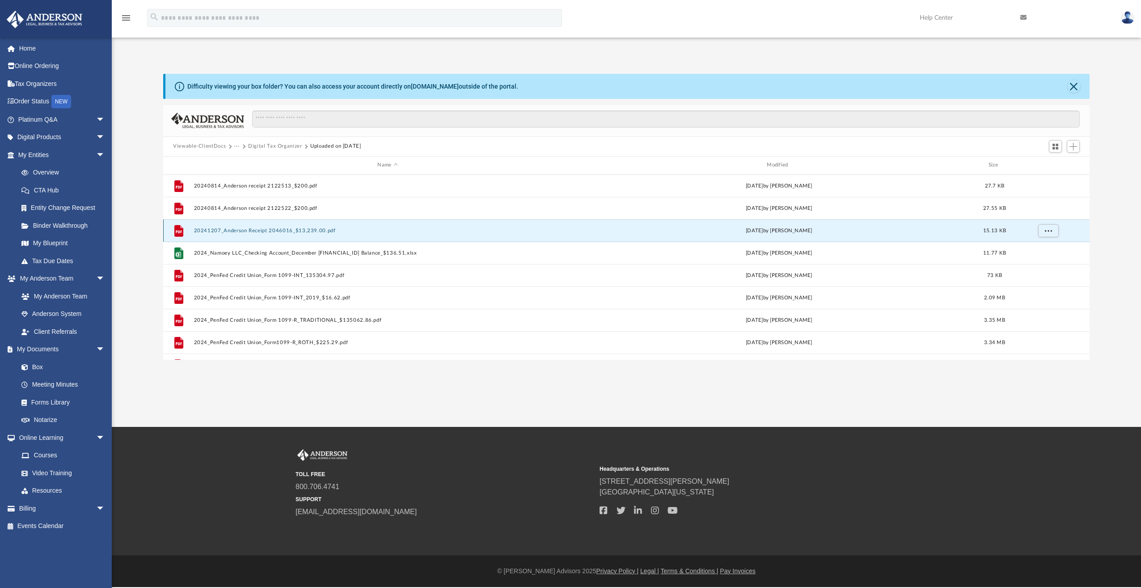
click at [269, 230] on button "20241207_Anderson Receipt 2046016_$13,239.00.pdf" at bounding box center [388, 231] width 388 height 6
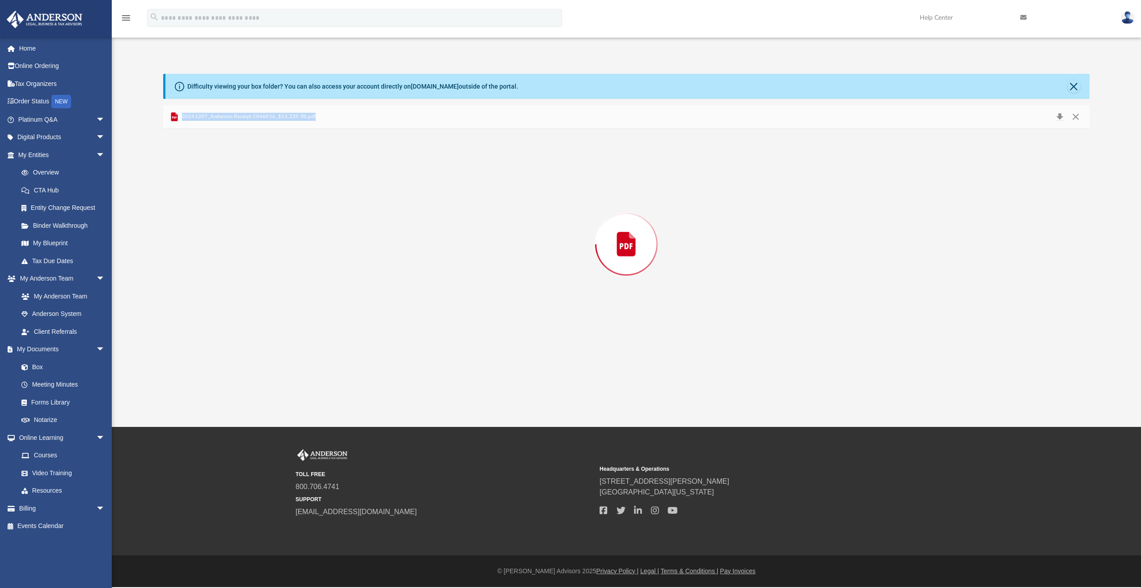
click at [269, 230] on div "Preview" at bounding box center [626, 244] width 927 height 231
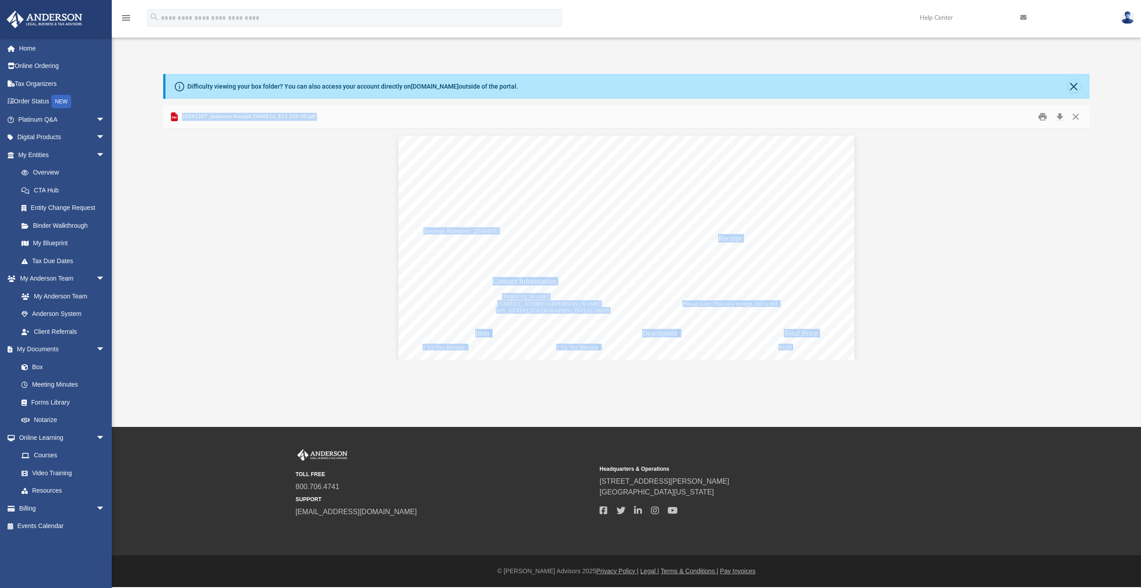
drag, startPoint x: 269, startPoint y: 230, endPoint x: 266, endPoint y: 114, distance: 115.9
click at [266, 114] on span "20241207_Anderson Receipt 2046016_$13,239.00.pdf" at bounding box center [248, 117] width 136 height 8
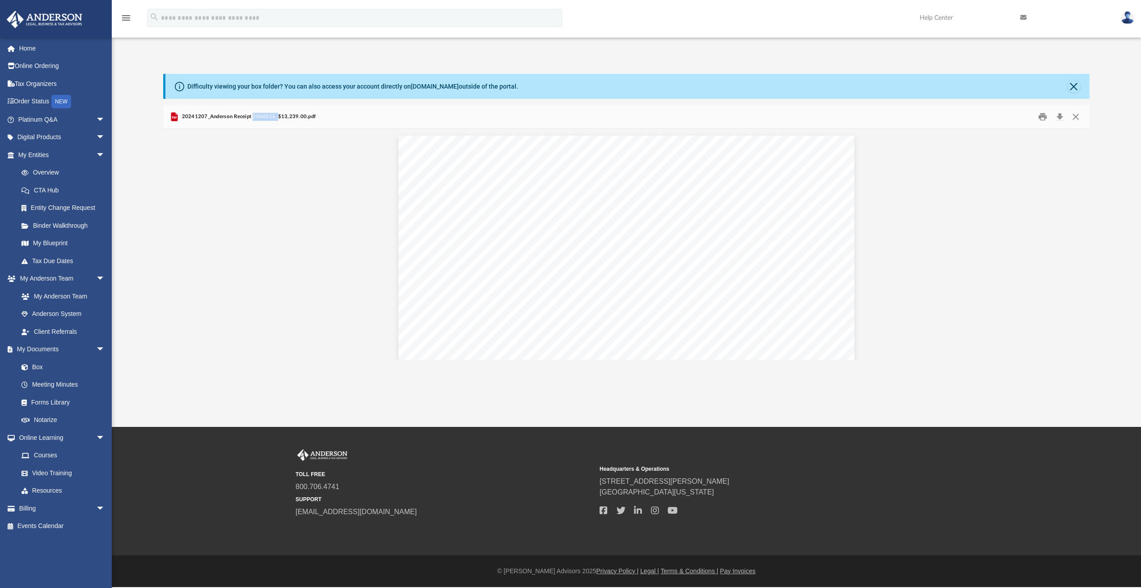
click at [266, 114] on span "20241207_Anderson Receipt 2046016_$13,239.00.pdf" at bounding box center [248, 117] width 136 height 8
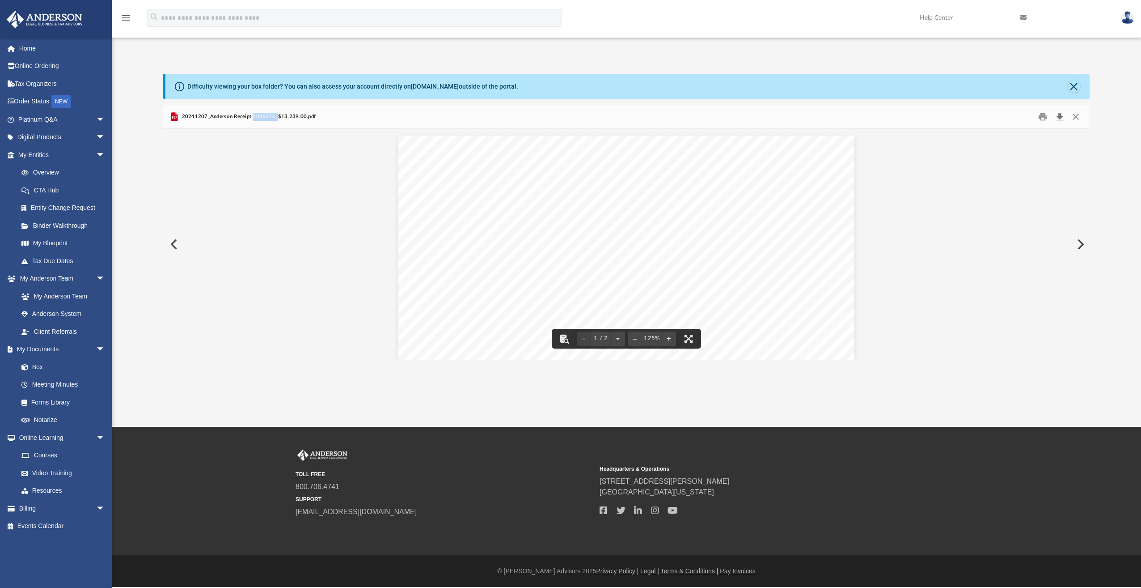
click at [1061, 118] on button "Download" at bounding box center [1060, 117] width 16 height 14
click at [1077, 117] on button "Close" at bounding box center [1076, 117] width 16 height 14
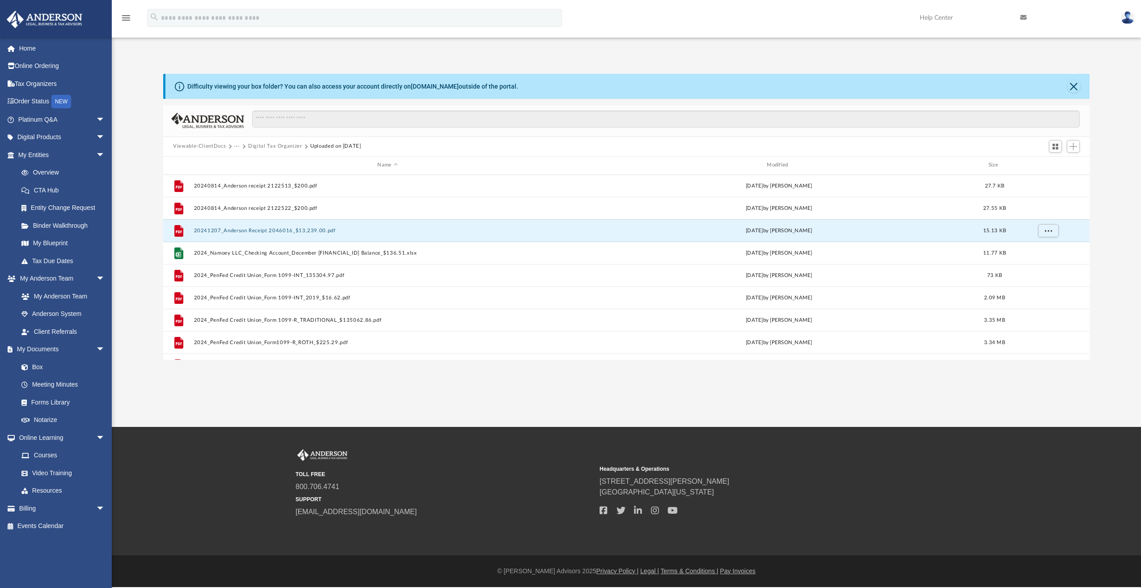
click at [275, 145] on button "Digital Tax Organizer" at bounding box center [275, 146] width 54 height 8
